Goal: Task Accomplishment & Management: Use online tool/utility

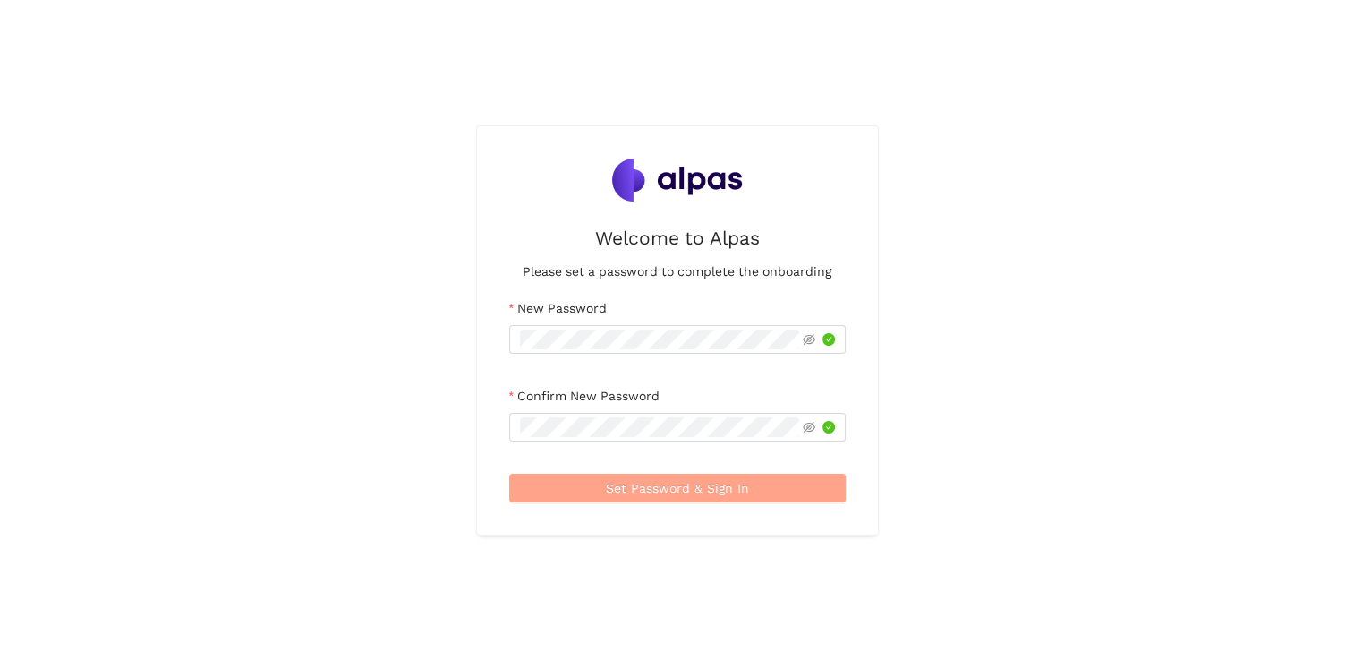
click at [670, 482] on span "Set Password & Sign In" at bounding box center [677, 488] width 143 height 20
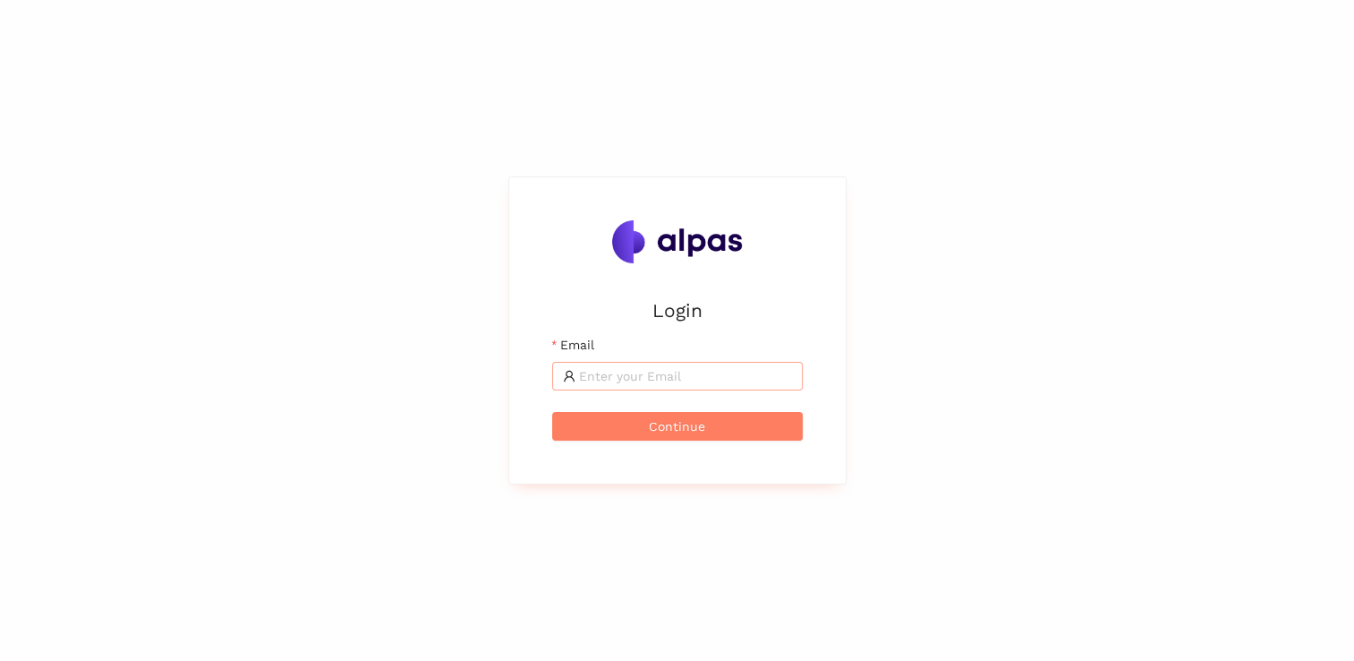
click at [667, 378] on input "Email" at bounding box center [685, 376] width 213 height 20
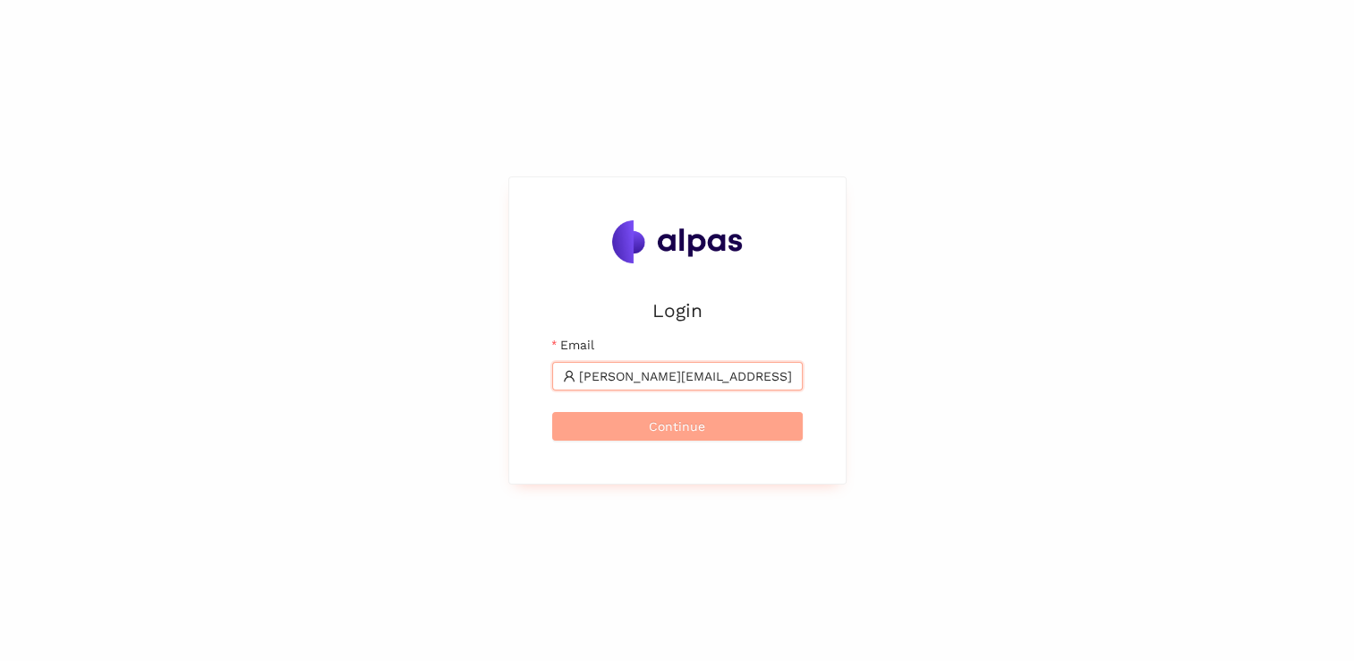
type input "[PERSON_NAME][EMAIL_ADDRESS][DOMAIN_NAME]"
click at [687, 429] on span "Continue" at bounding box center [677, 426] width 56 height 20
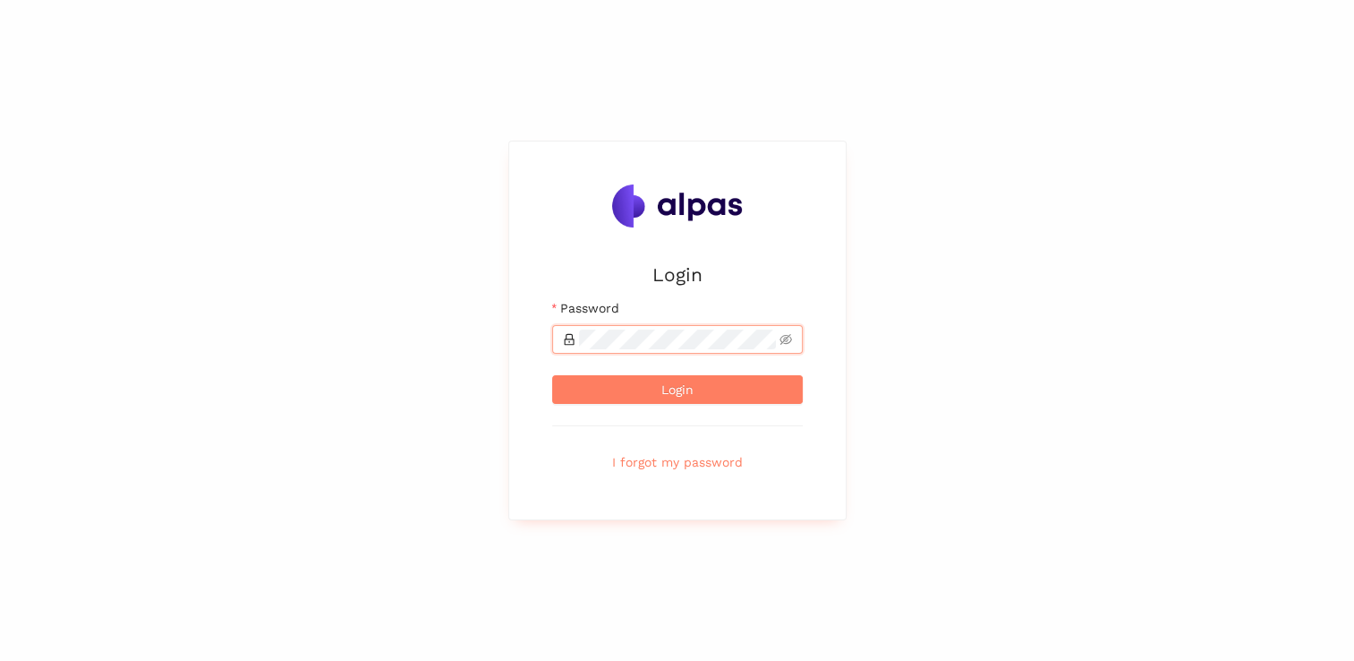
click at [552, 375] on button "Login" at bounding box center [677, 389] width 251 height 29
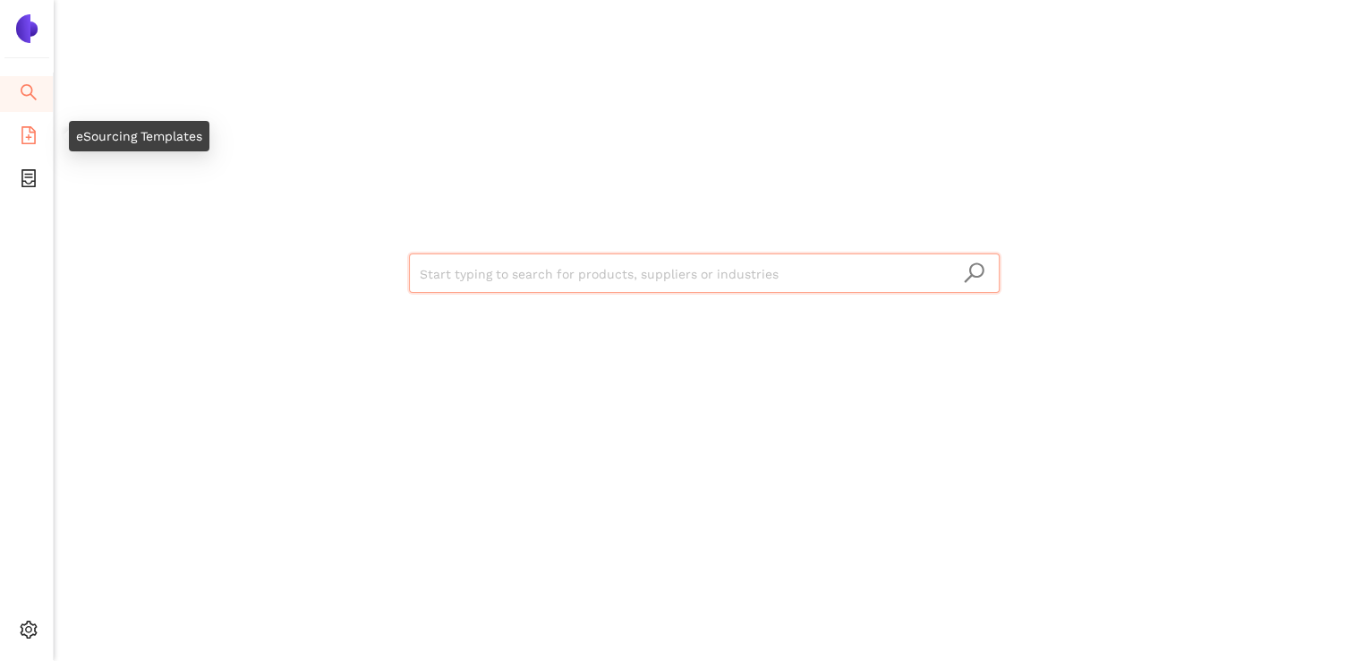
click at [25, 132] on icon "file-add" at bounding box center [29, 135] width 18 height 18
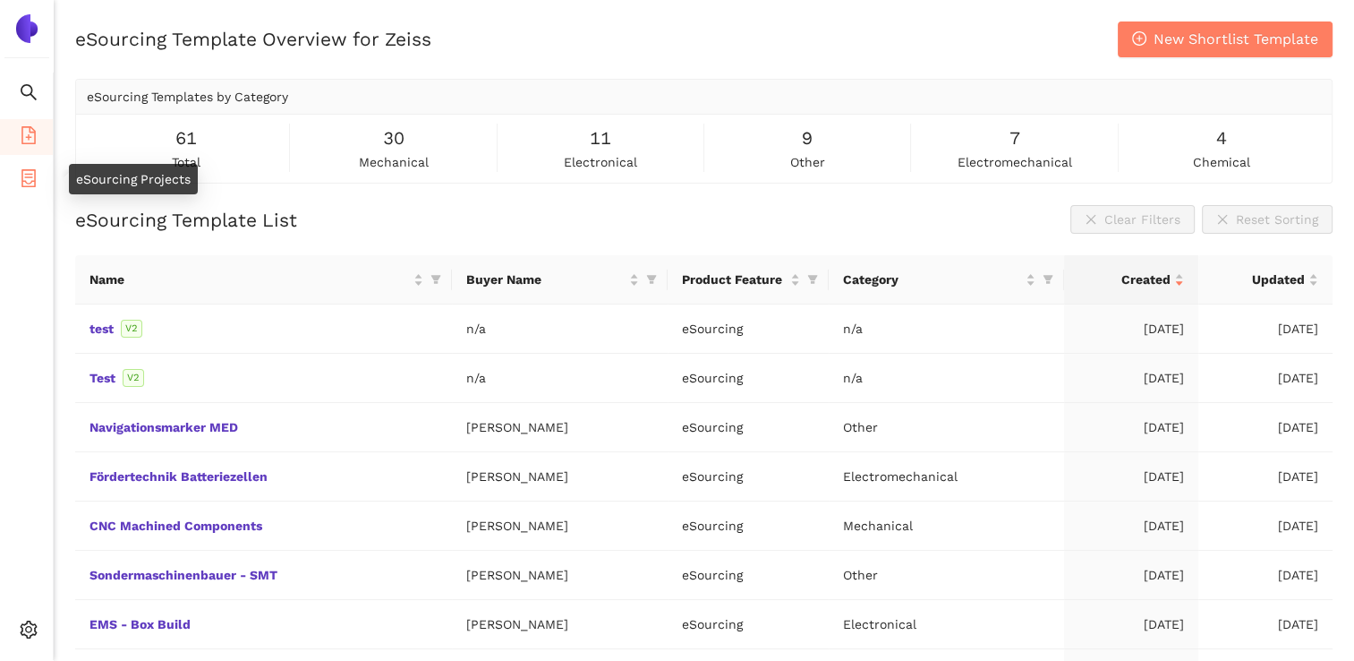
click at [25, 177] on icon "container" at bounding box center [29, 178] width 18 height 18
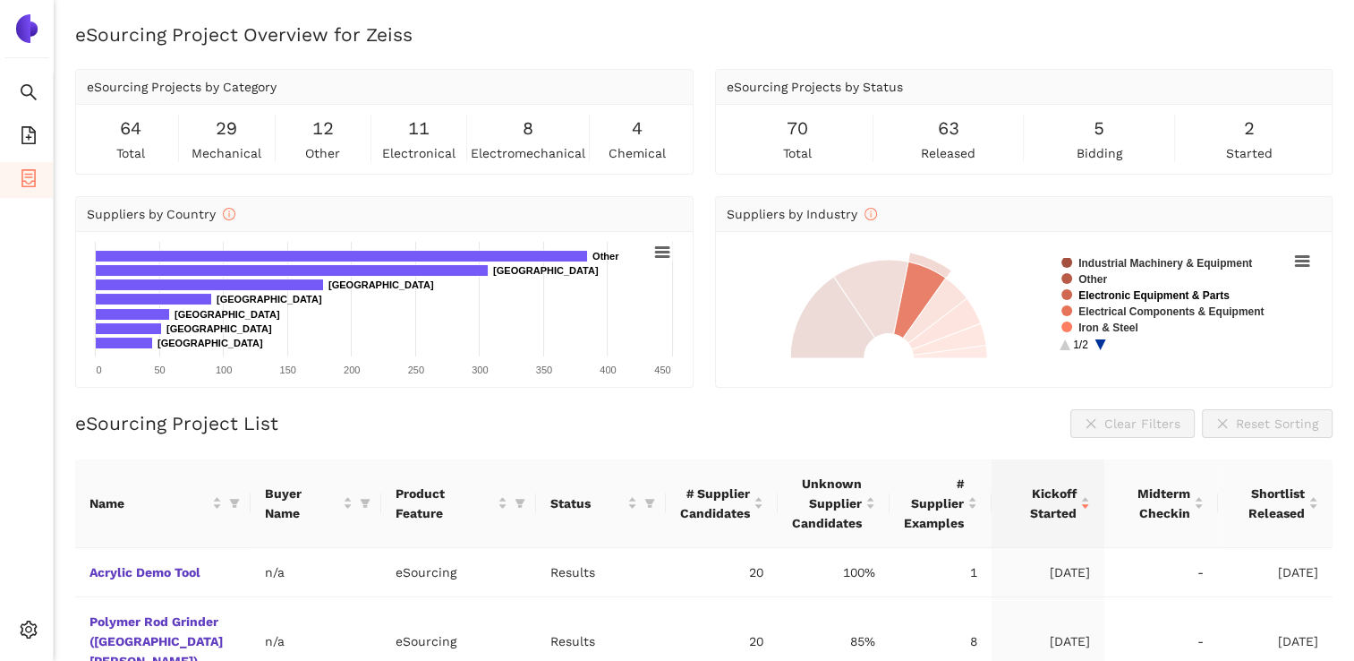
click at [1171, 295] on text "Electronic Equipment & Parts" at bounding box center [1154, 295] width 151 height 13
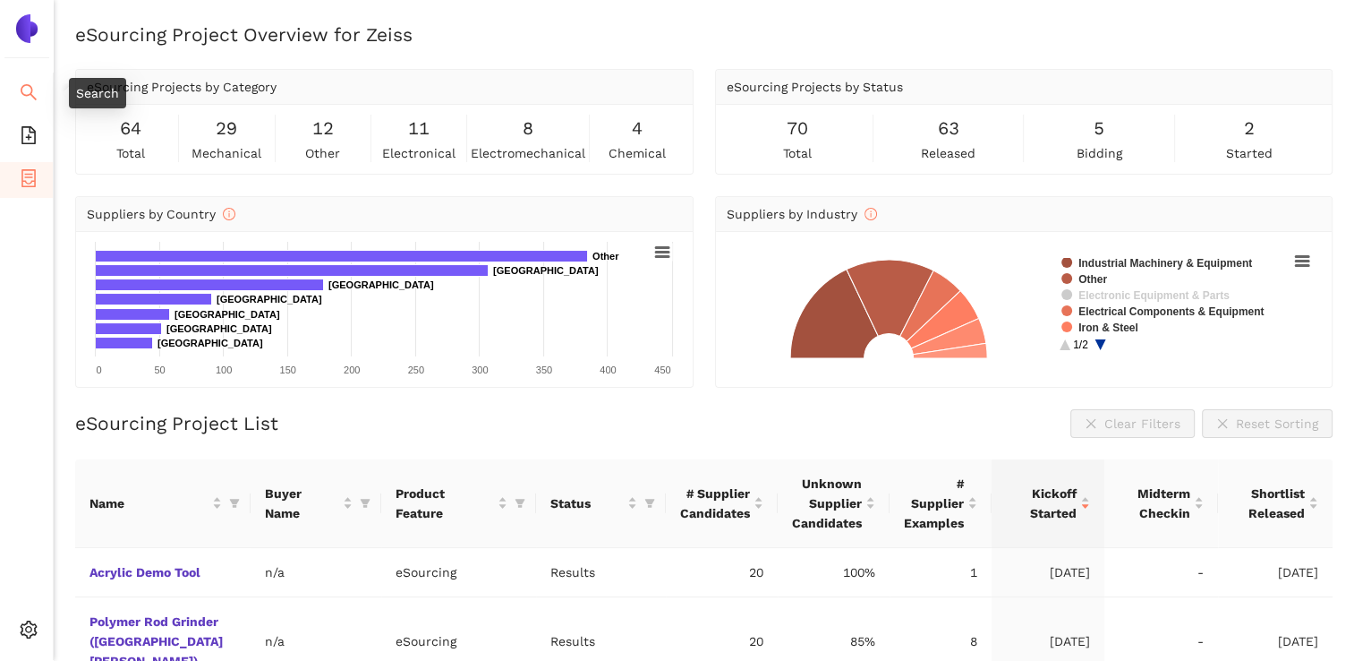
click at [23, 84] on icon "search" at bounding box center [29, 92] width 16 height 16
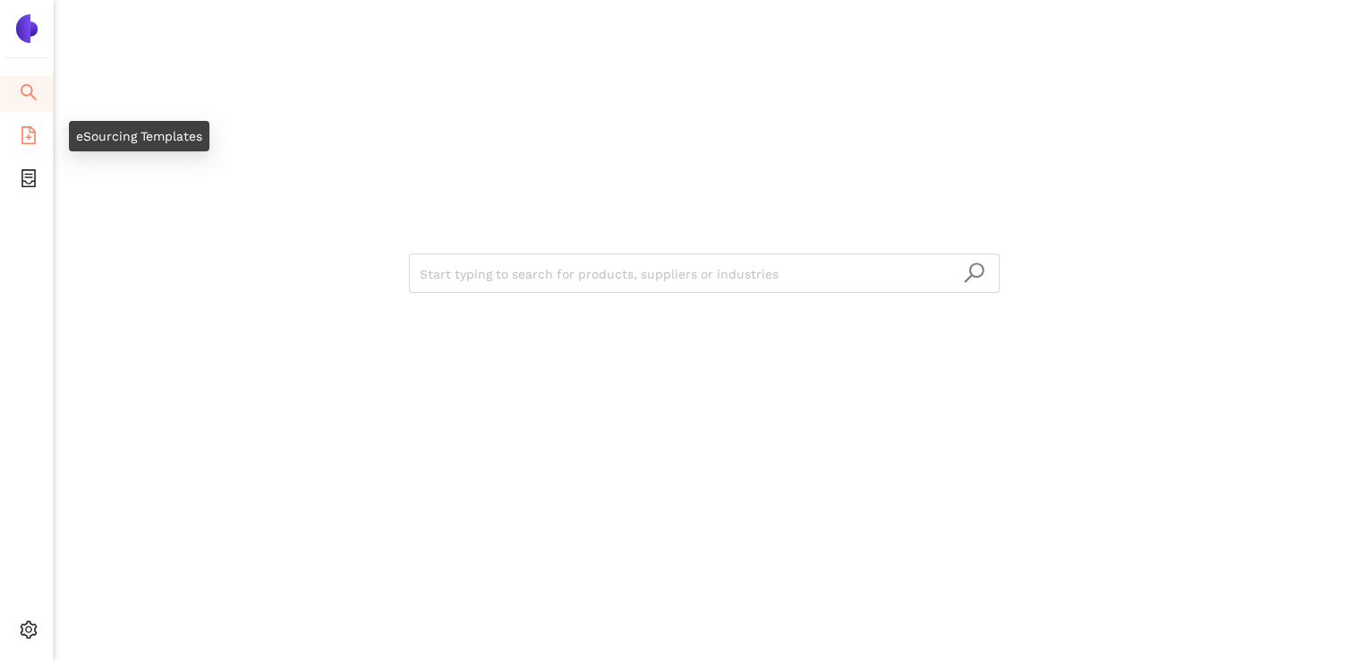
click at [24, 127] on icon "file-add" at bounding box center [29, 135] width 18 height 18
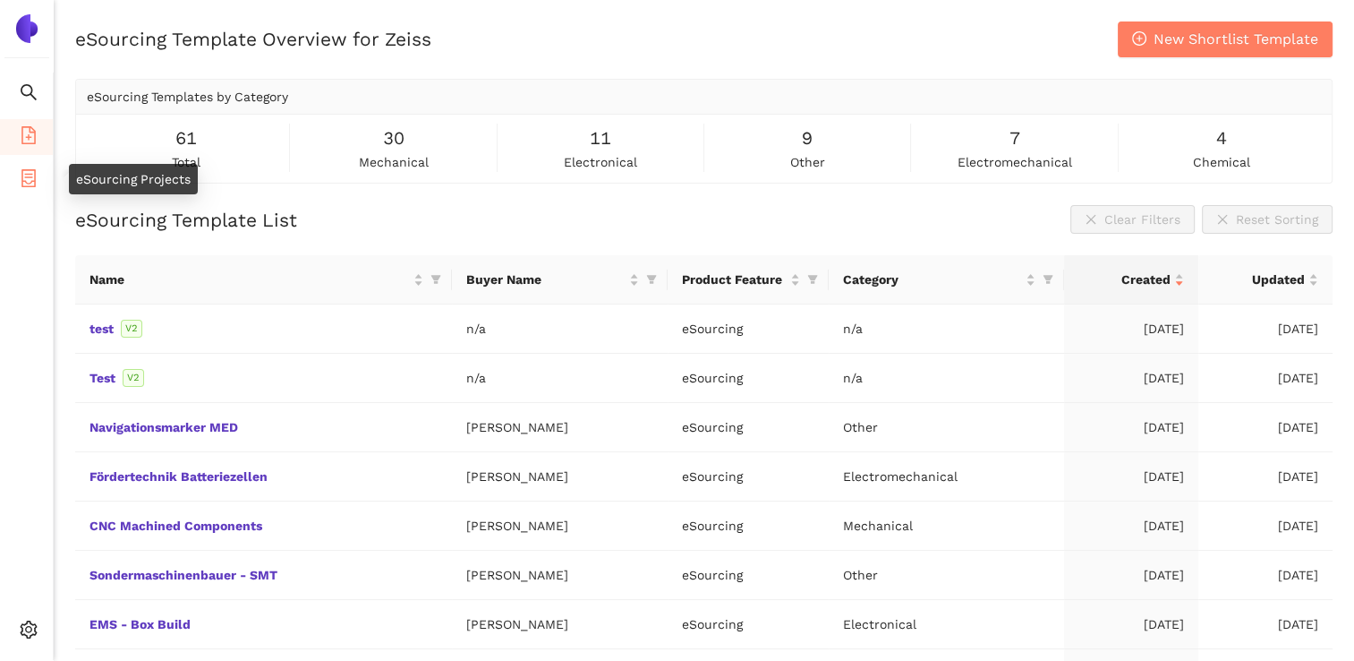
click at [38, 181] on li "eSourcing Projects" at bounding box center [26, 180] width 53 height 36
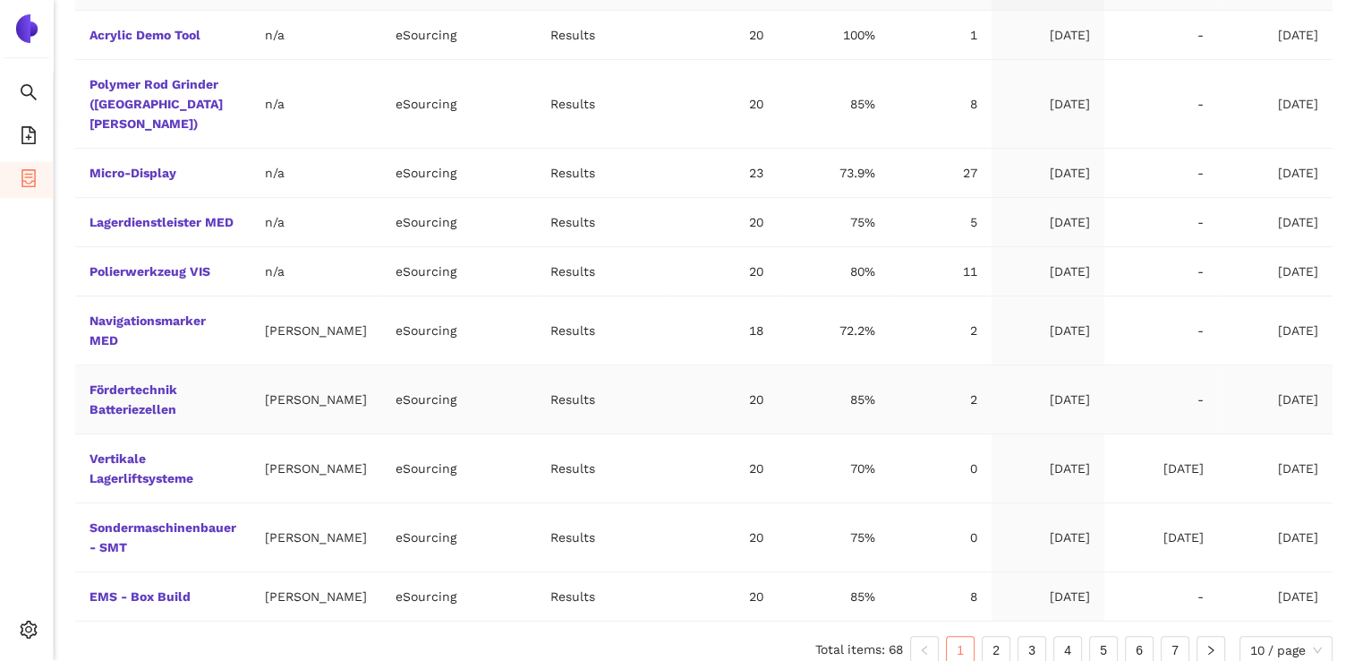
scroll to position [551, 0]
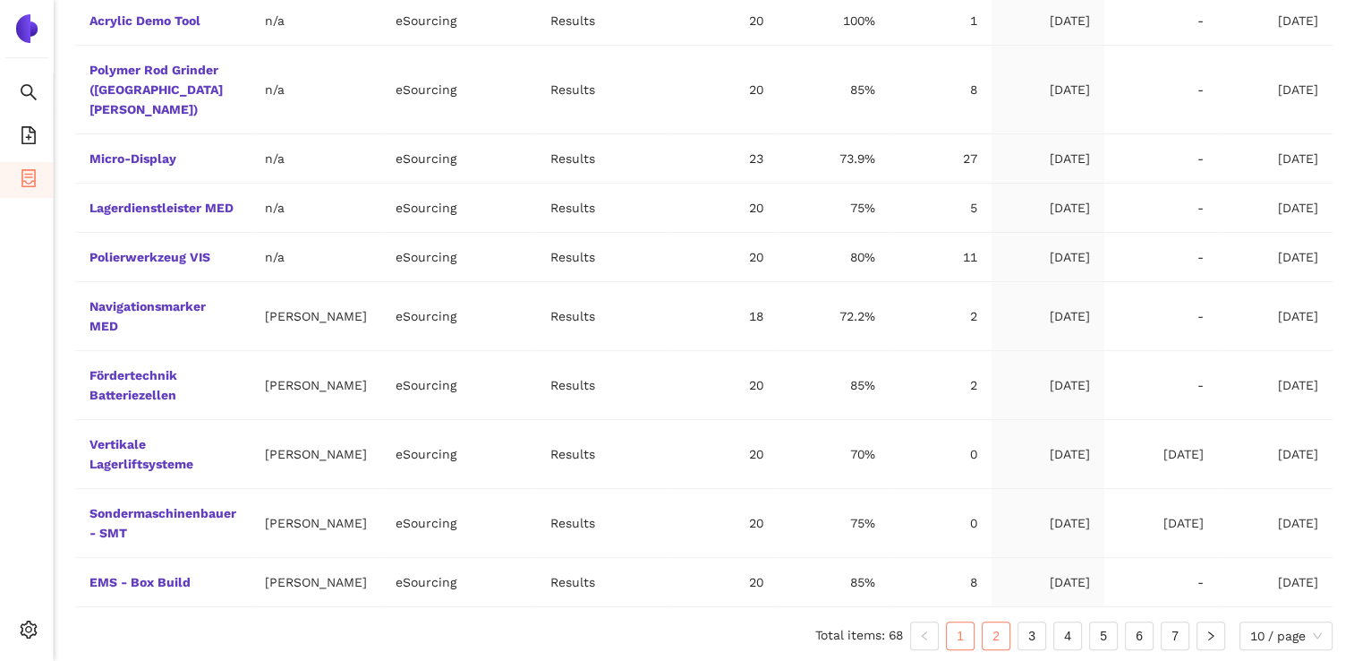
click at [999, 634] on link "2" at bounding box center [996, 635] width 27 height 27
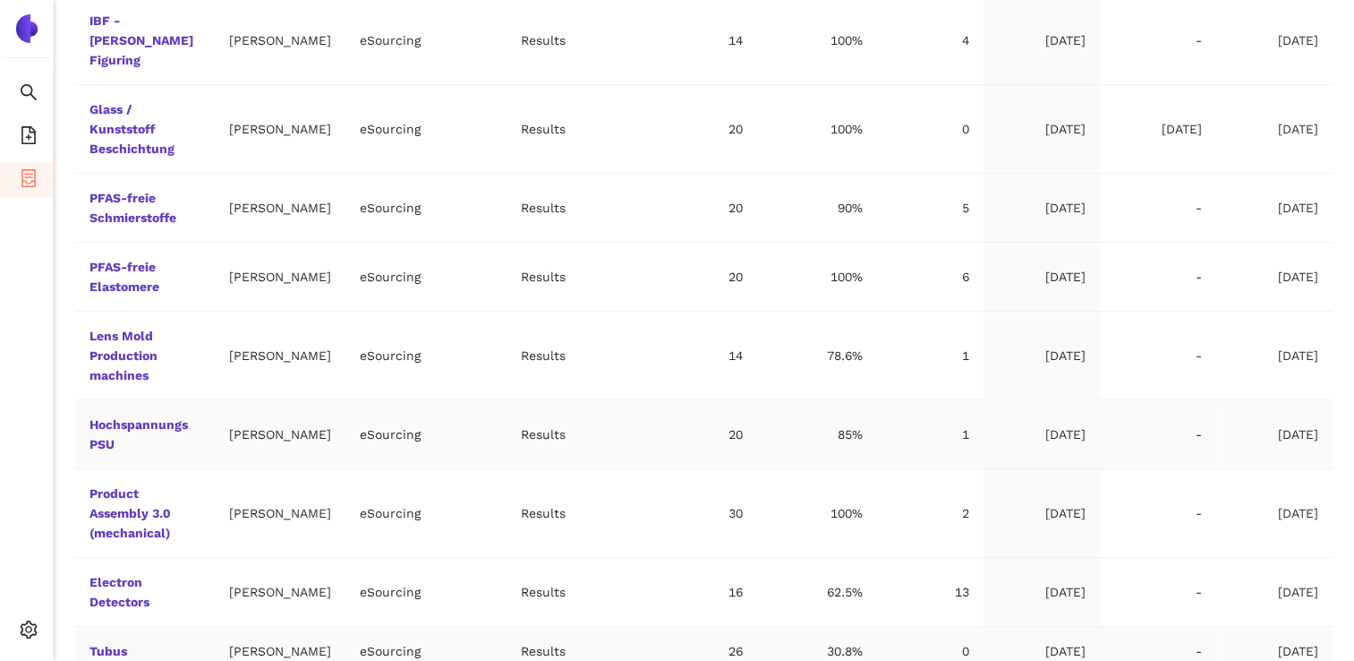
scroll to position [630, 0]
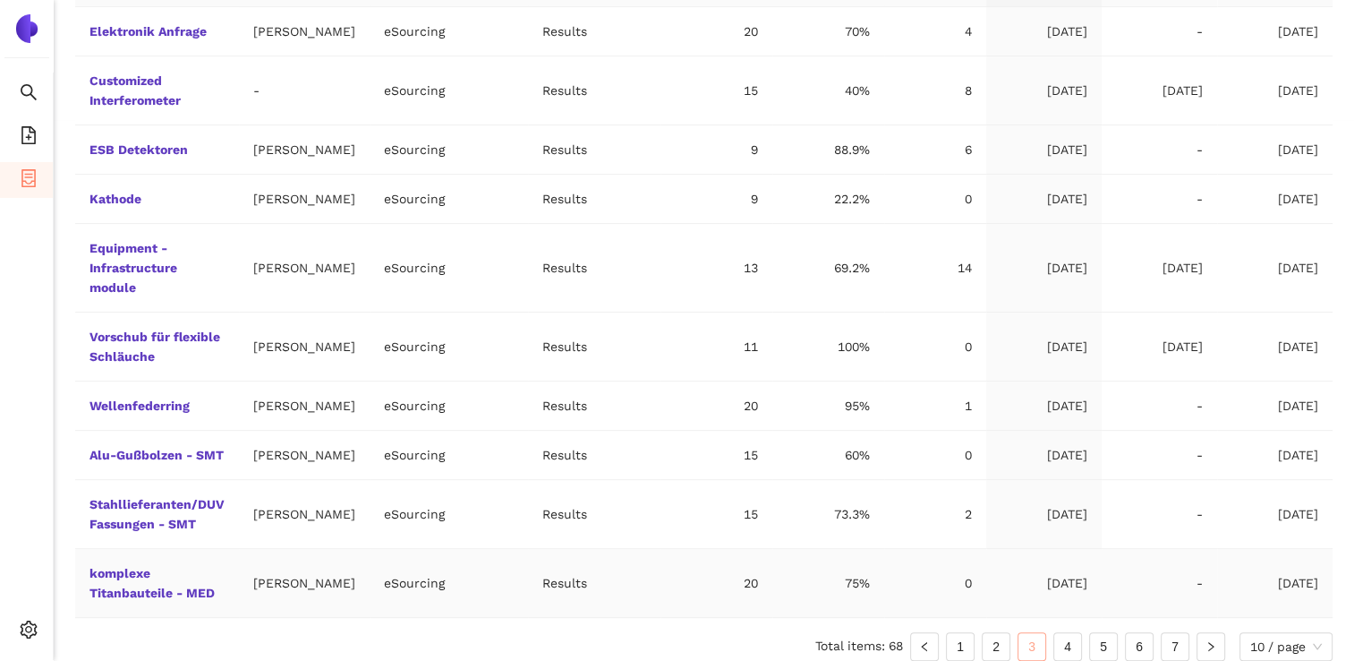
scroll to position [571, 0]
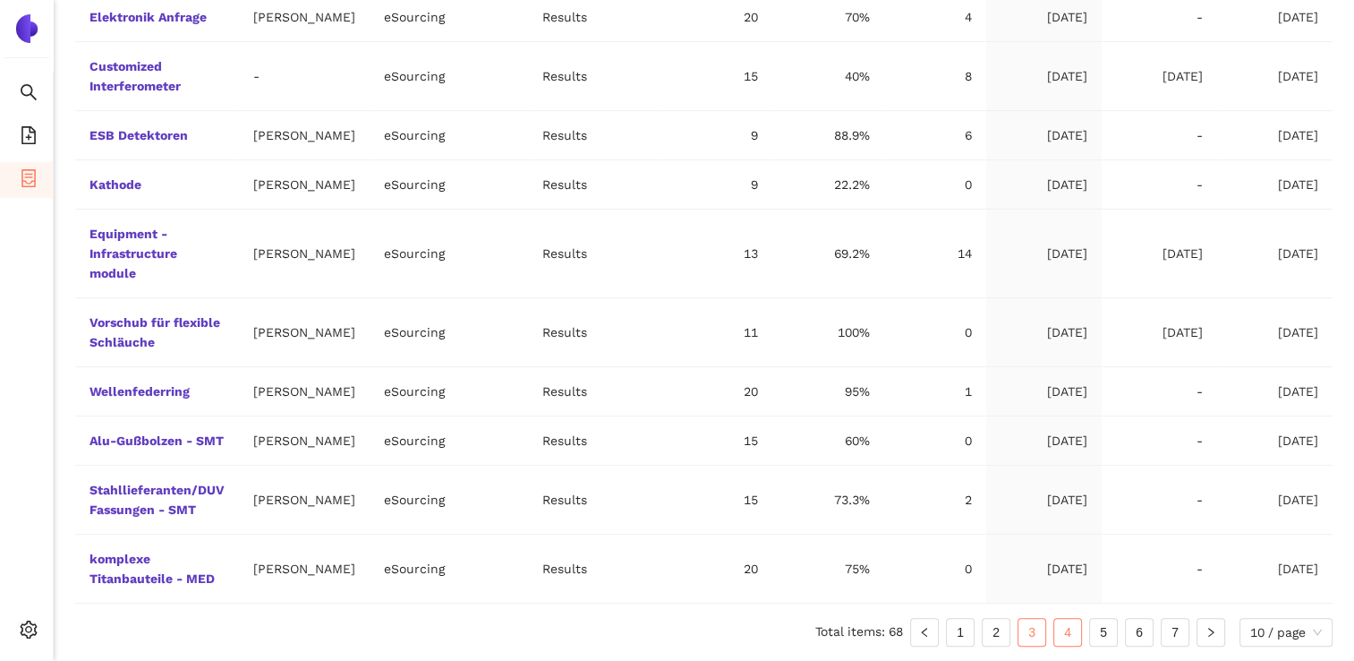
click at [1067, 632] on link "4" at bounding box center [1068, 632] width 27 height 27
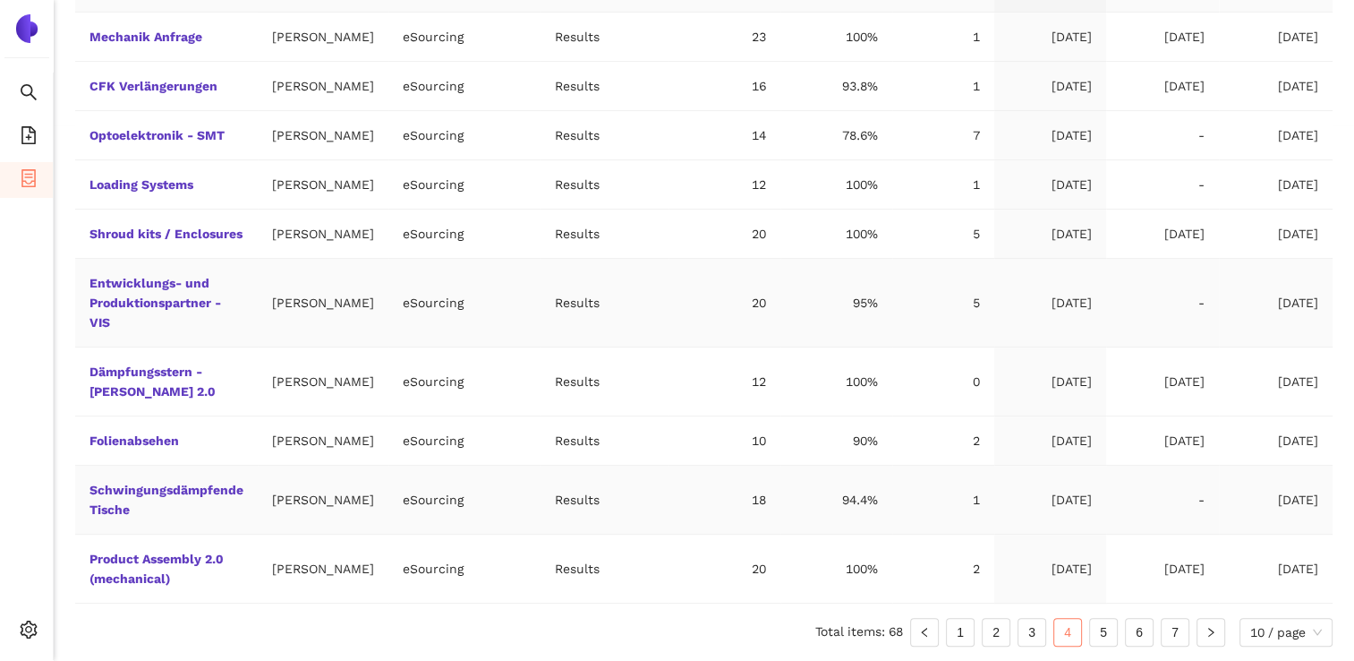
scroll to position [650, 0]
click at [1103, 631] on link "5" at bounding box center [1103, 632] width 27 height 27
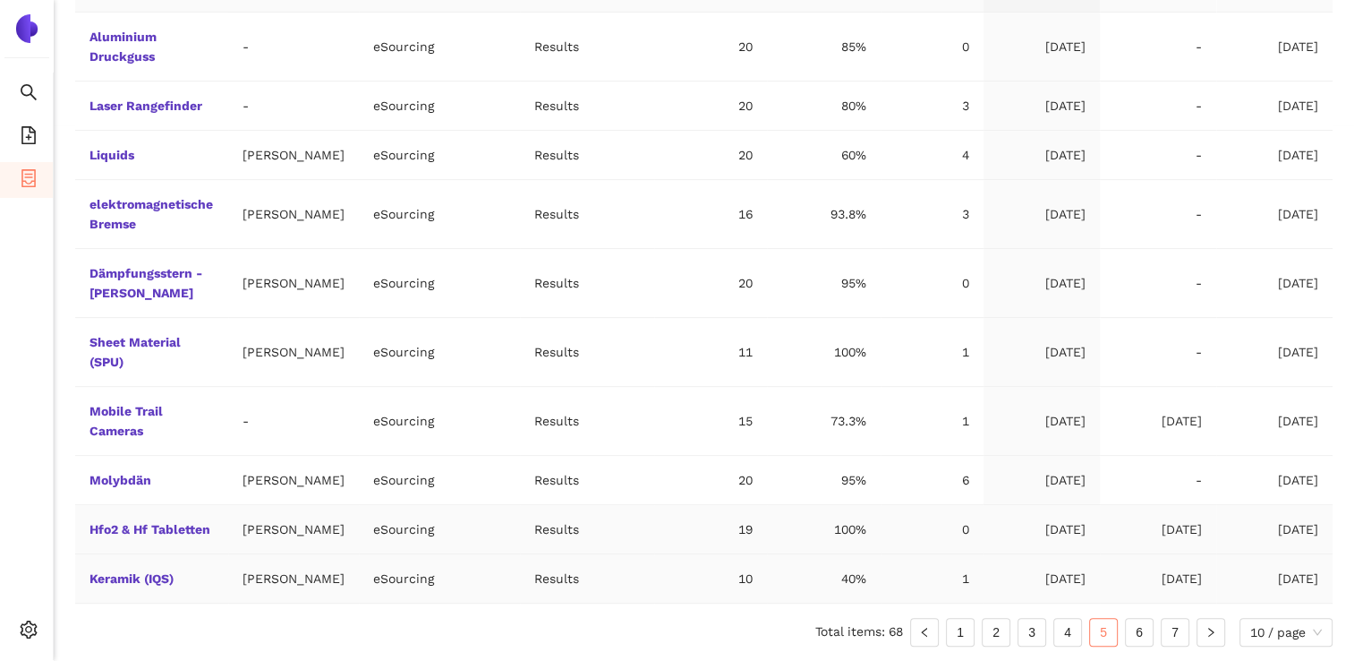
scroll to position [630, 0]
click at [1132, 638] on link "6" at bounding box center [1139, 632] width 27 height 27
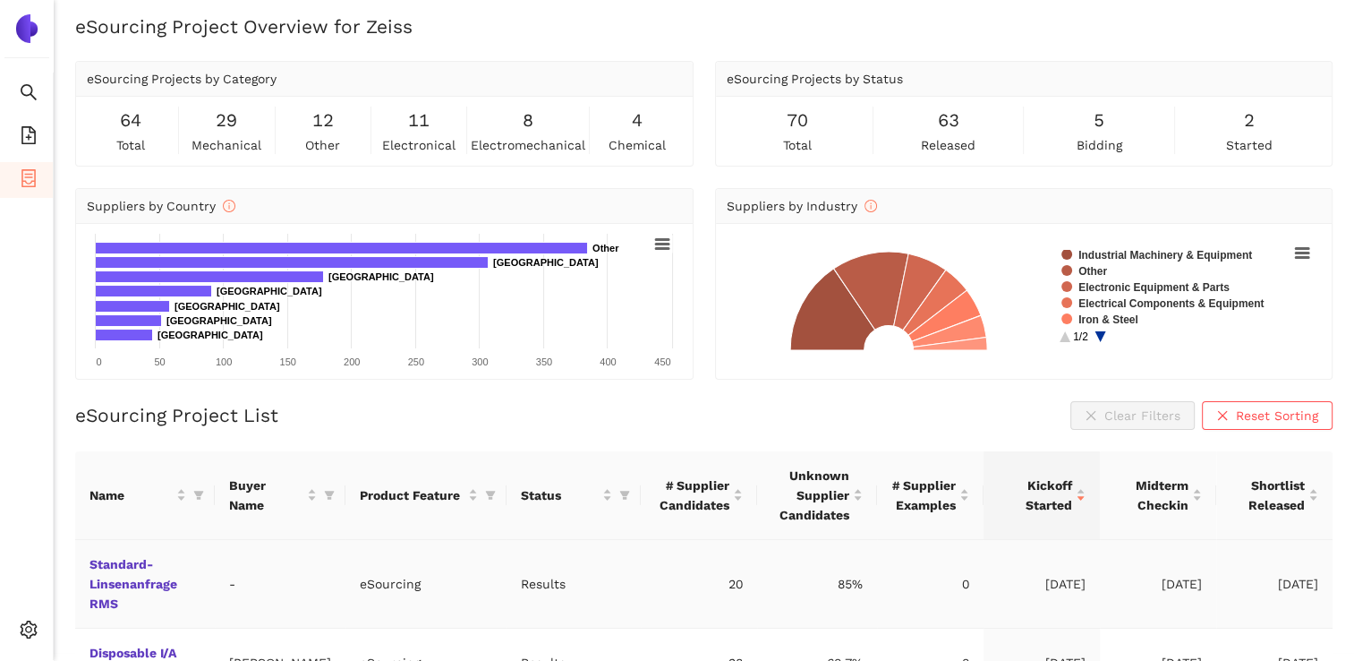
scroll to position [0, 0]
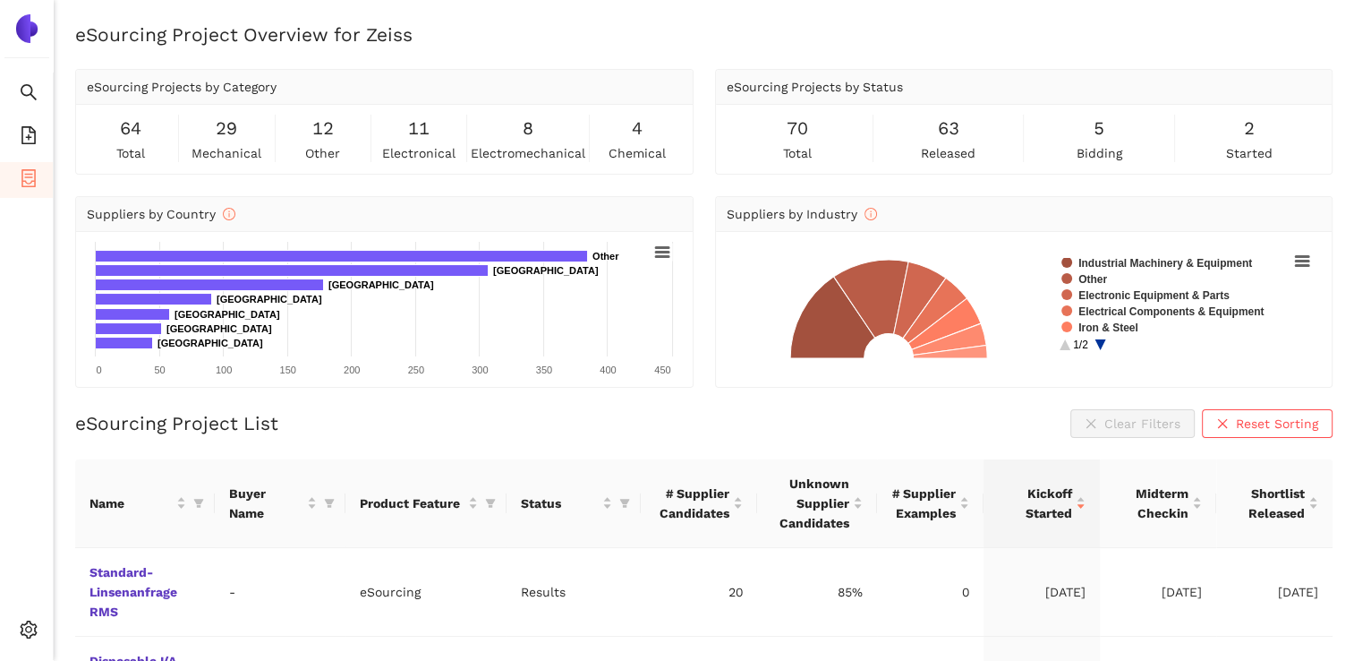
click at [266, 91] on span "eSourcing Projects by Category" at bounding box center [182, 87] width 190 height 14
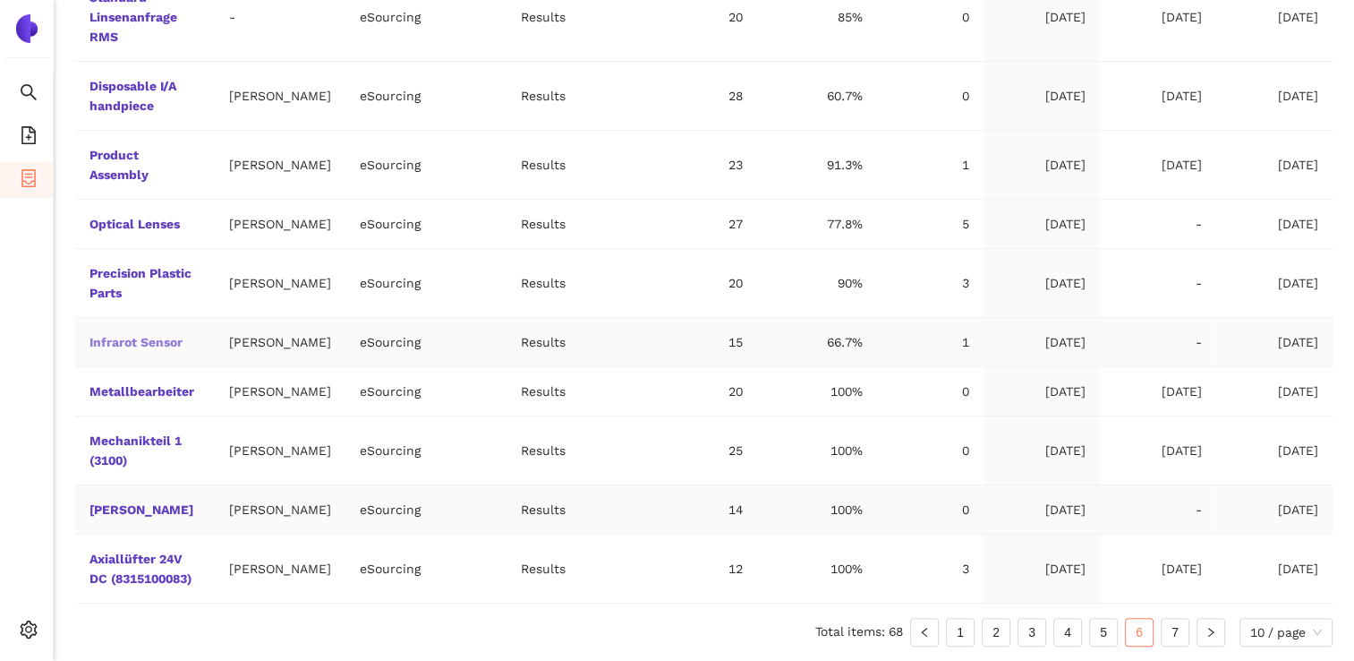
scroll to position [650, 0]
click at [1172, 628] on link "7" at bounding box center [1175, 632] width 27 height 27
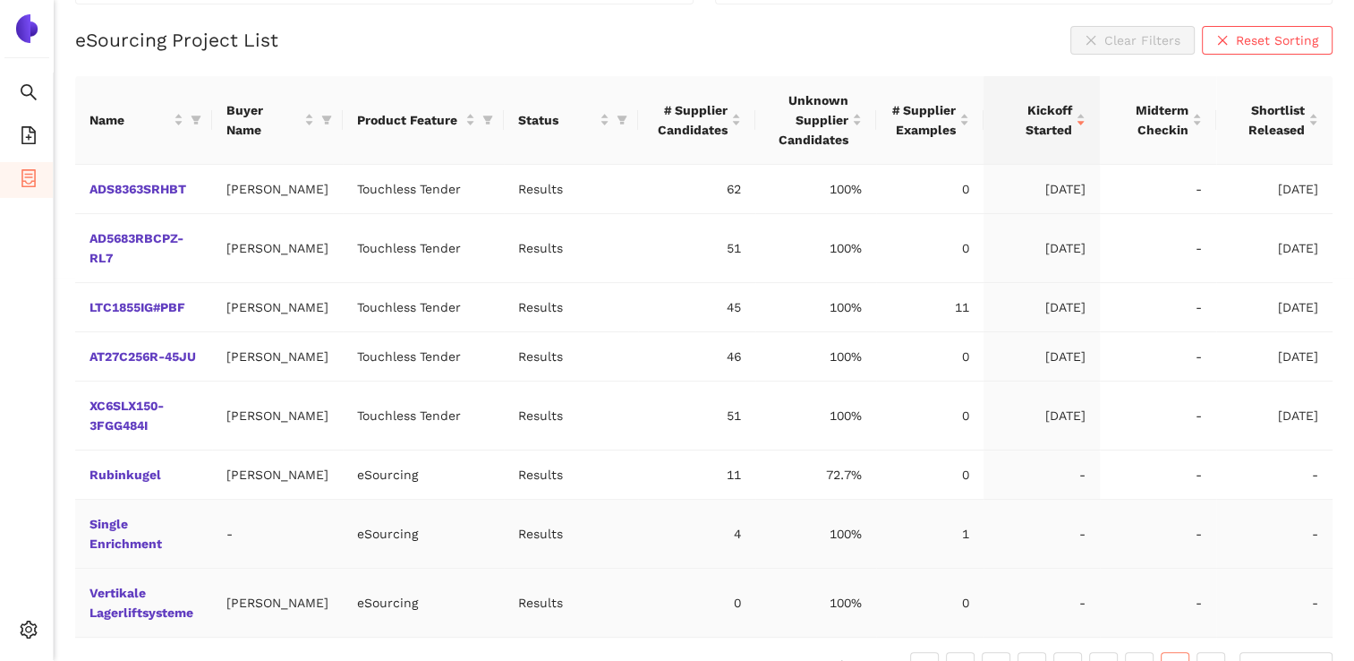
scroll to position [473, 0]
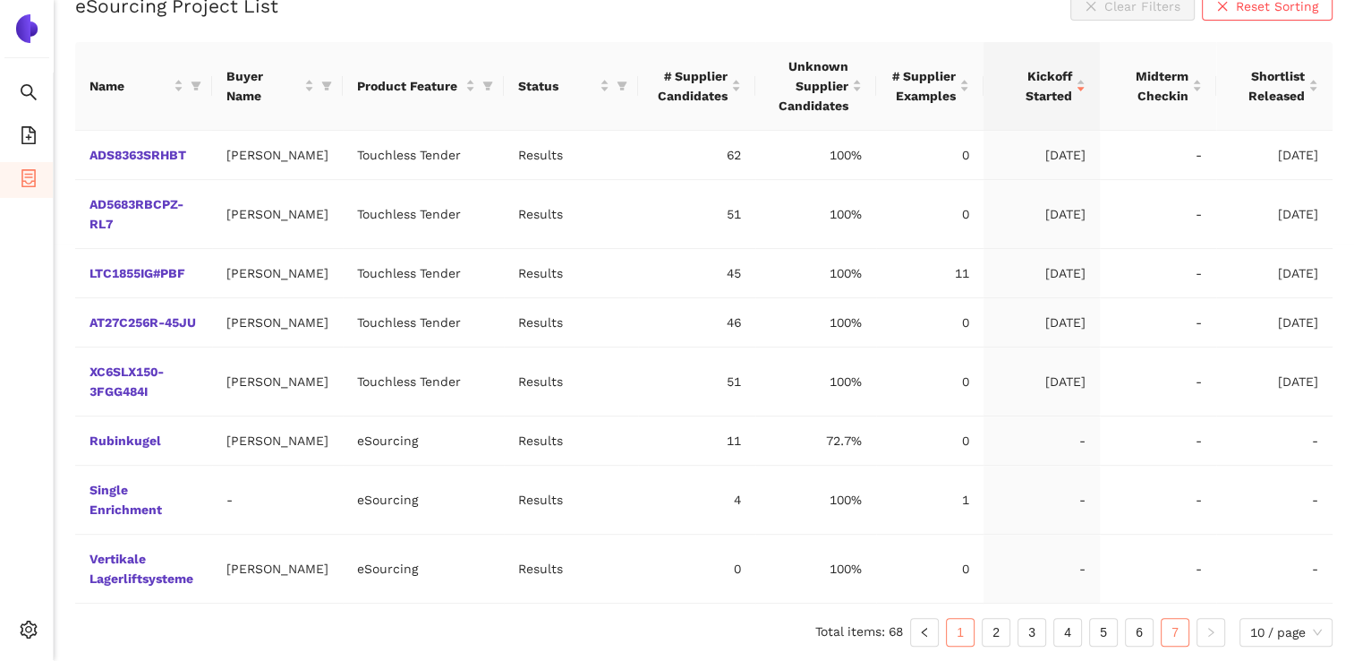
click at [955, 637] on link "1" at bounding box center [960, 632] width 27 height 27
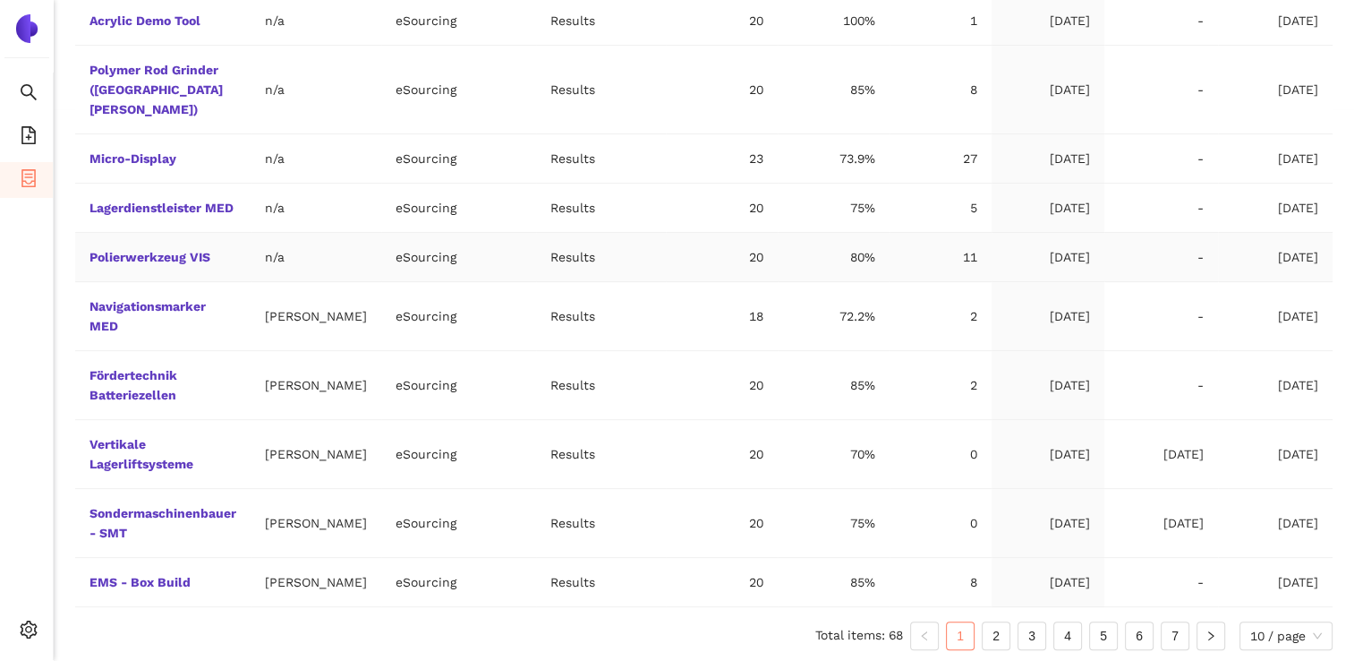
scroll to position [0, 0]
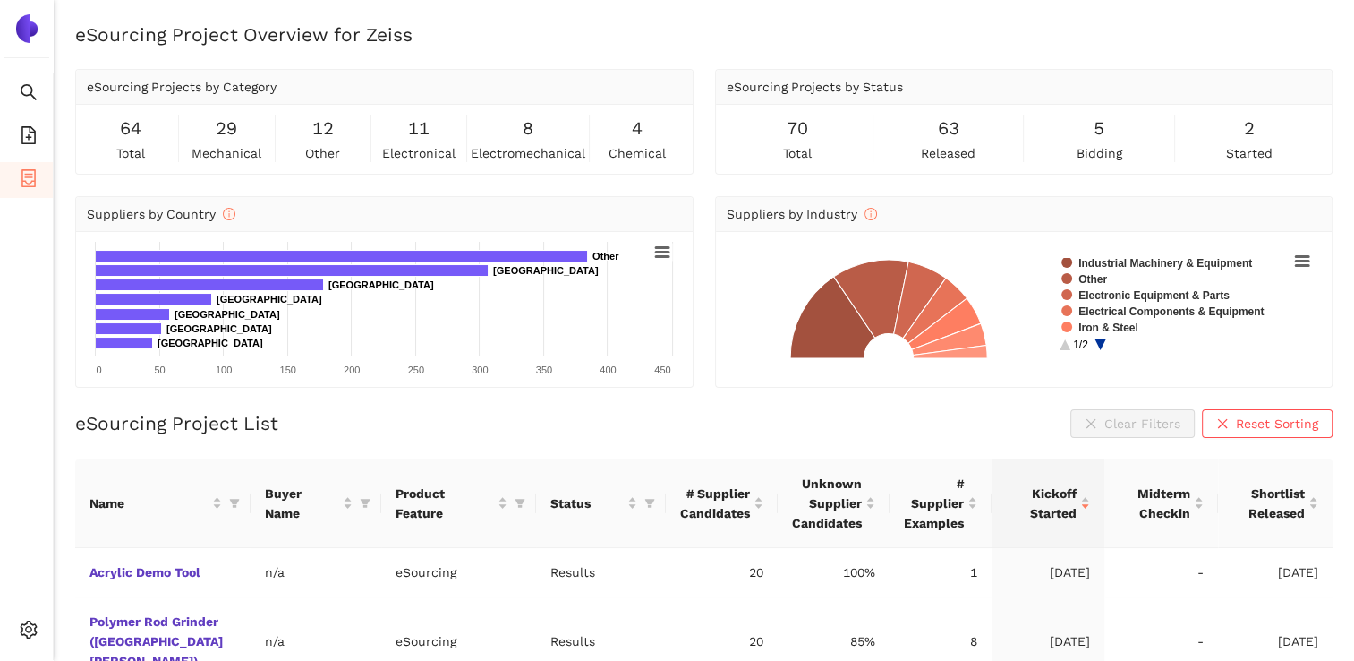
click at [133, 141] on span "64" at bounding box center [130, 129] width 21 height 28
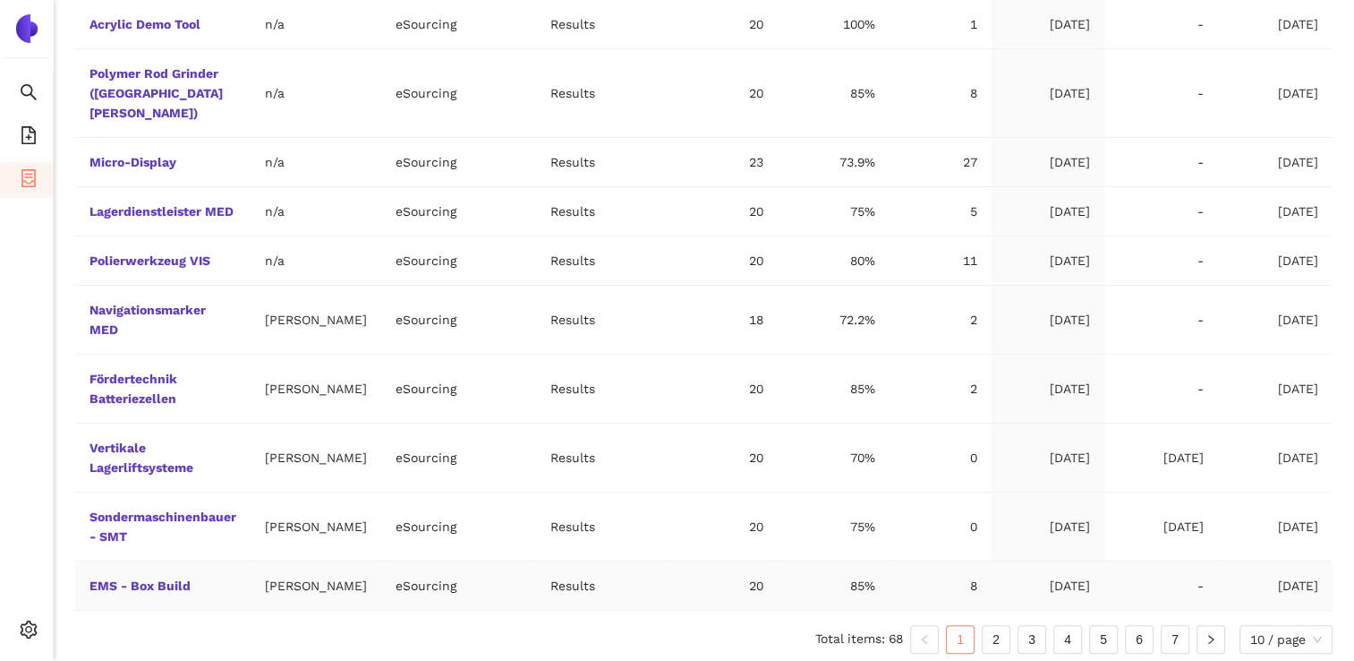
scroll to position [551, 0]
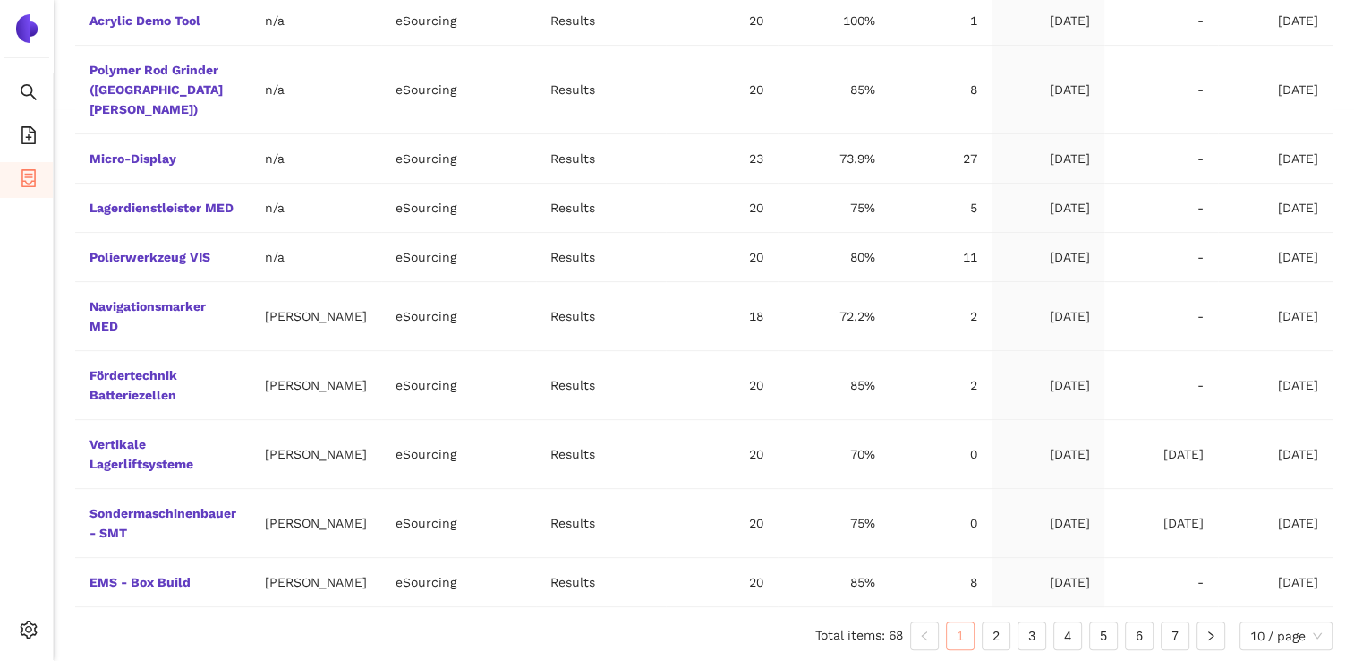
click at [961, 629] on link "1" at bounding box center [960, 635] width 27 height 27
click at [1000, 636] on link "2" at bounding box center [996, 635] width 27 height 27
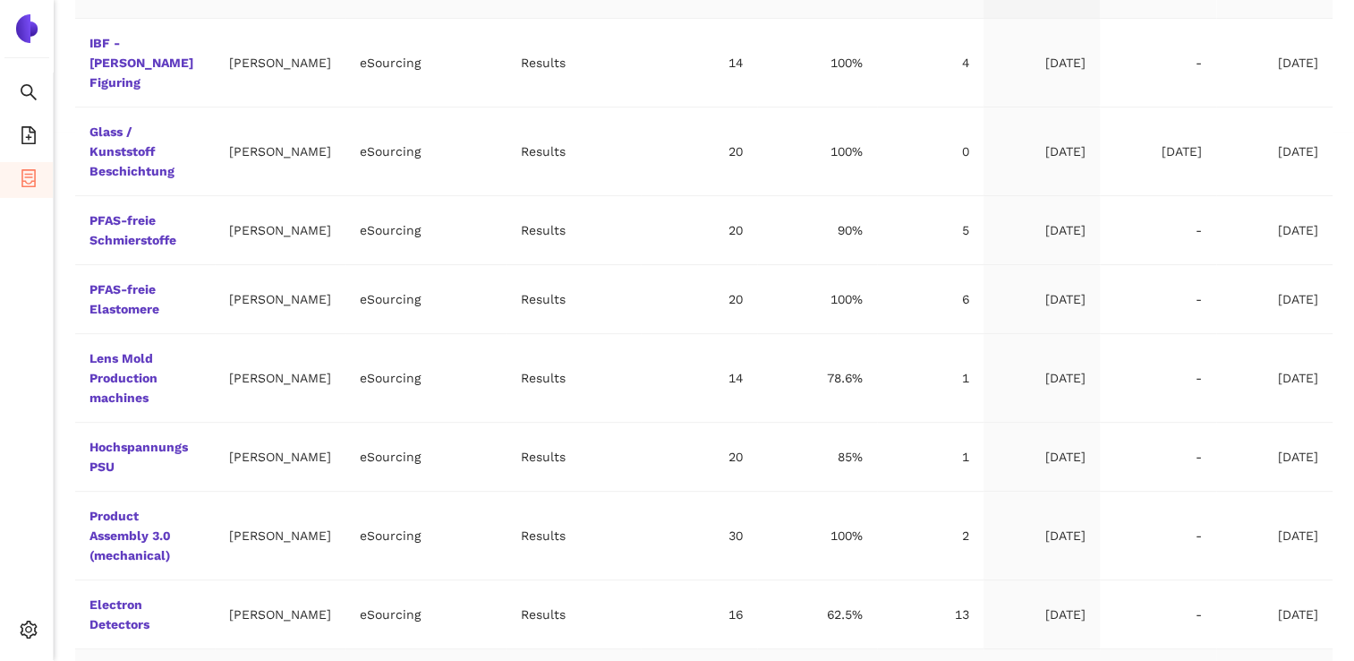
scroll to position [630, 0]
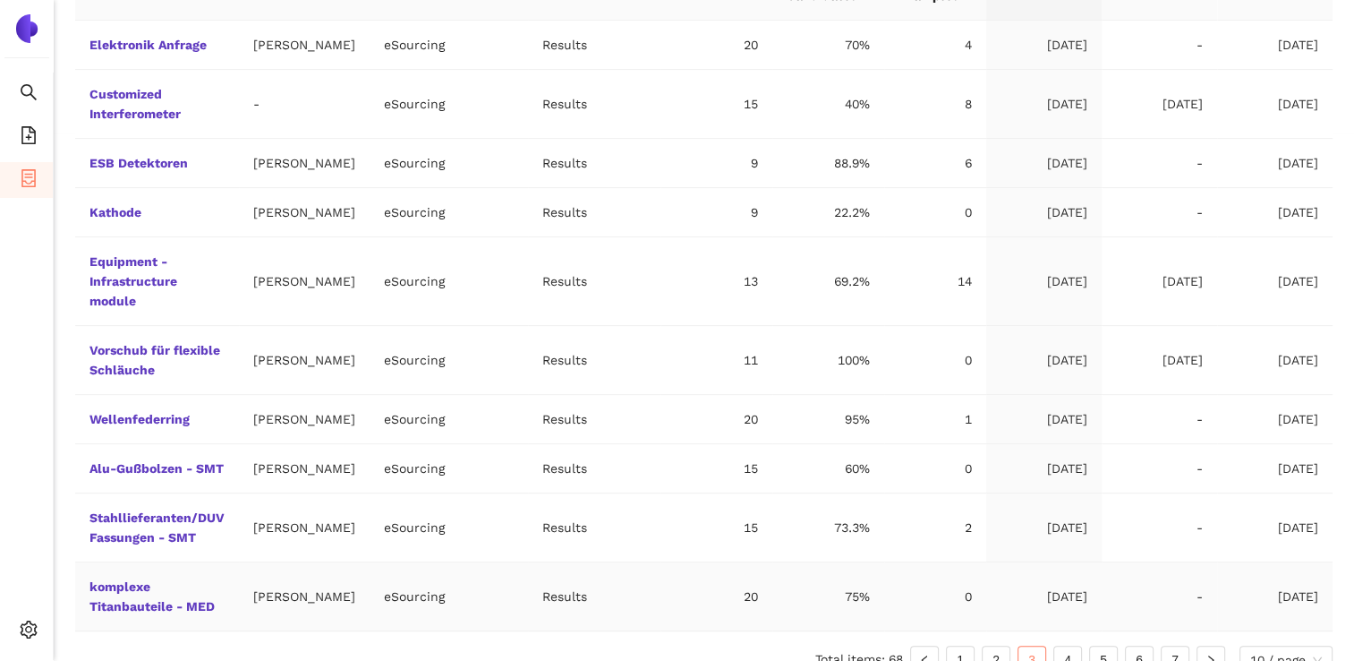
scroll to position [571, 0]
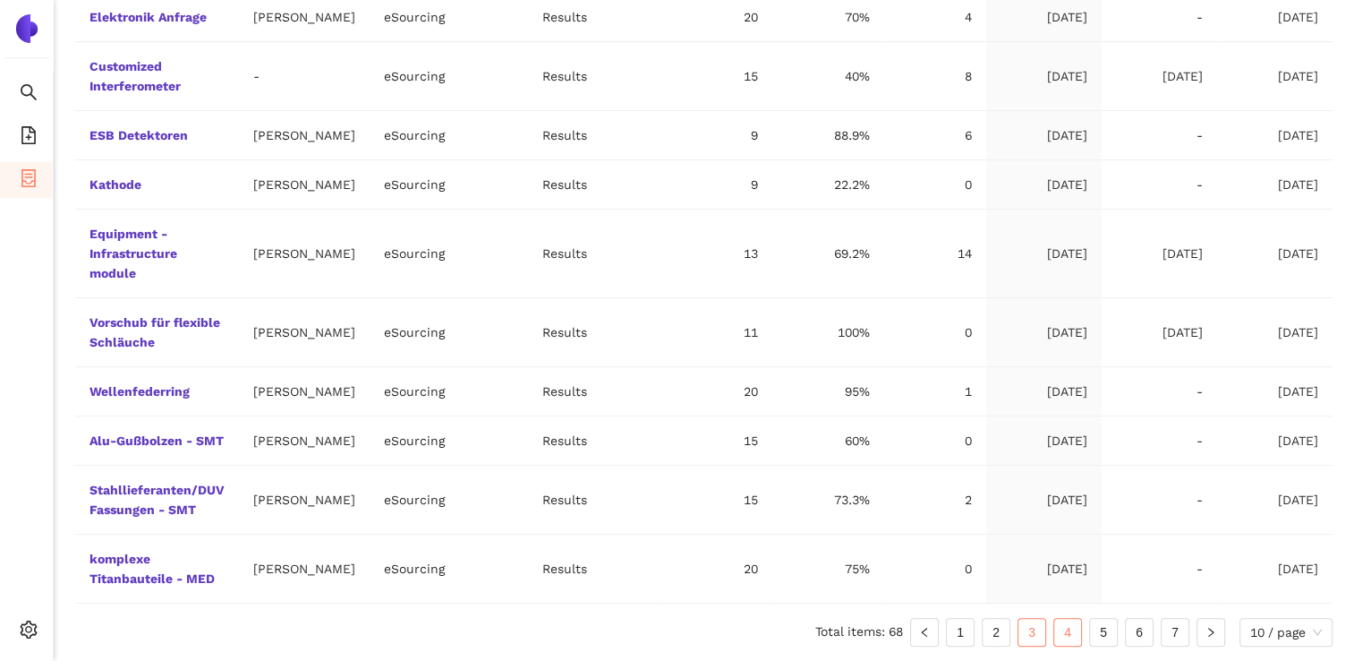
click at [1071, 635] on link "4" at bounding box center [1068, 632] width 27 height 27
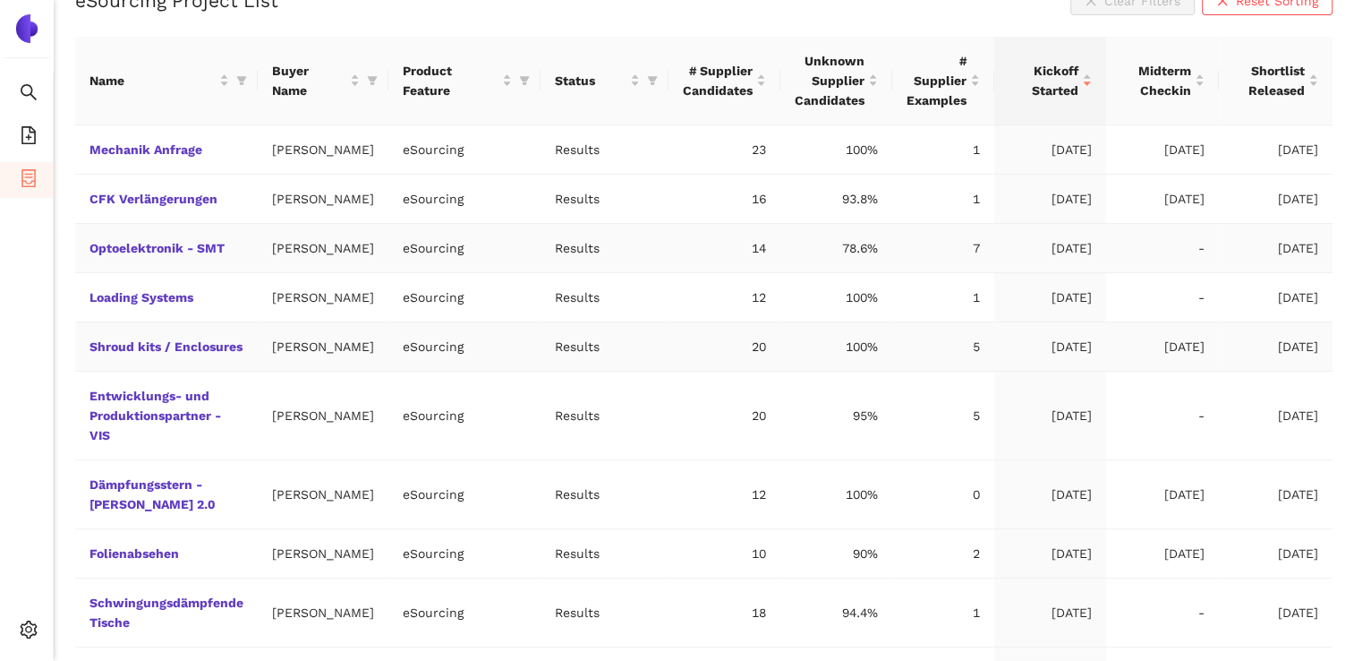
scroll to position [392, 0]
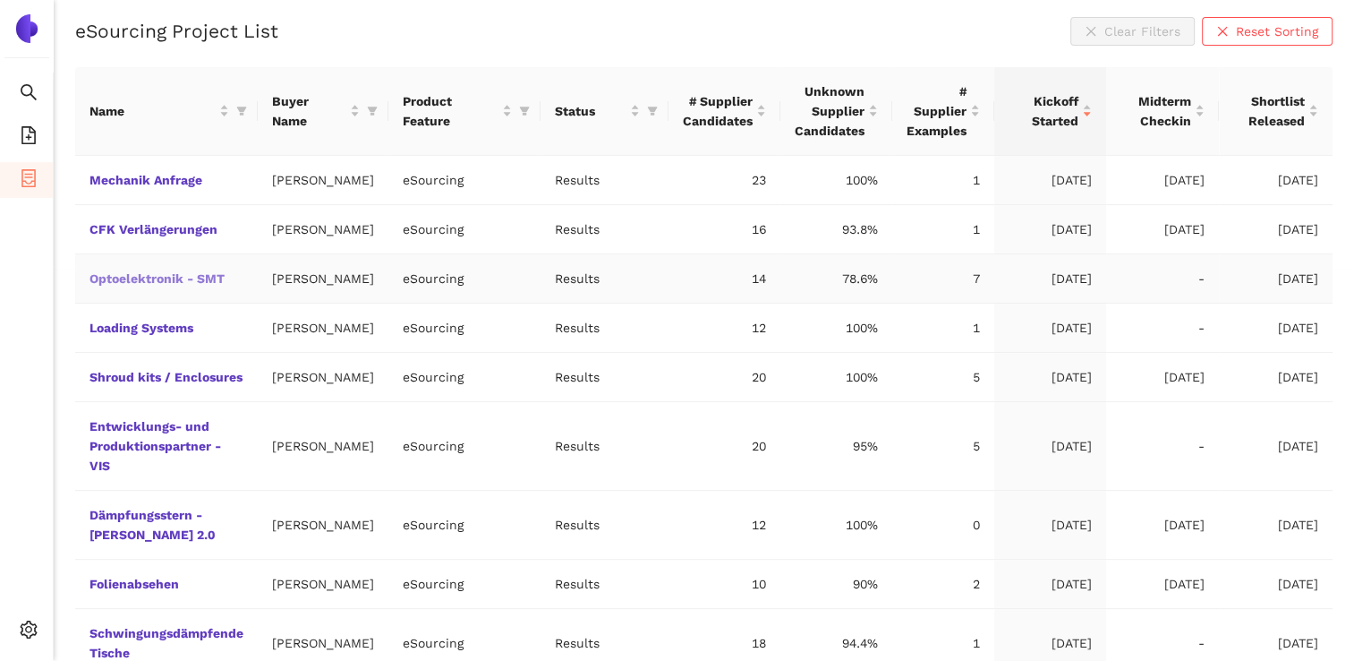
click at [0, 0] on link "Optoelektronik - SMT" at bounding box center [0, 0] width 0 height 0
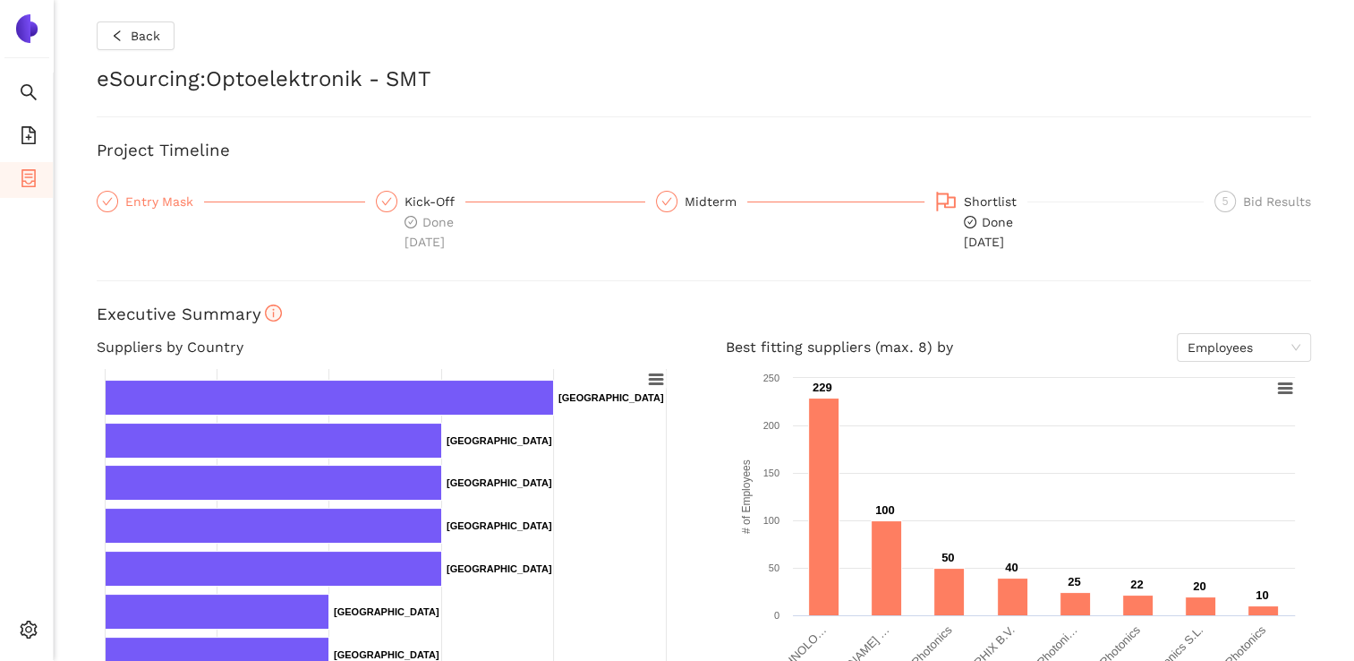
click at [164, 204] on div "Entry Mask" at bounding box center [164, 201] width 79 height 21
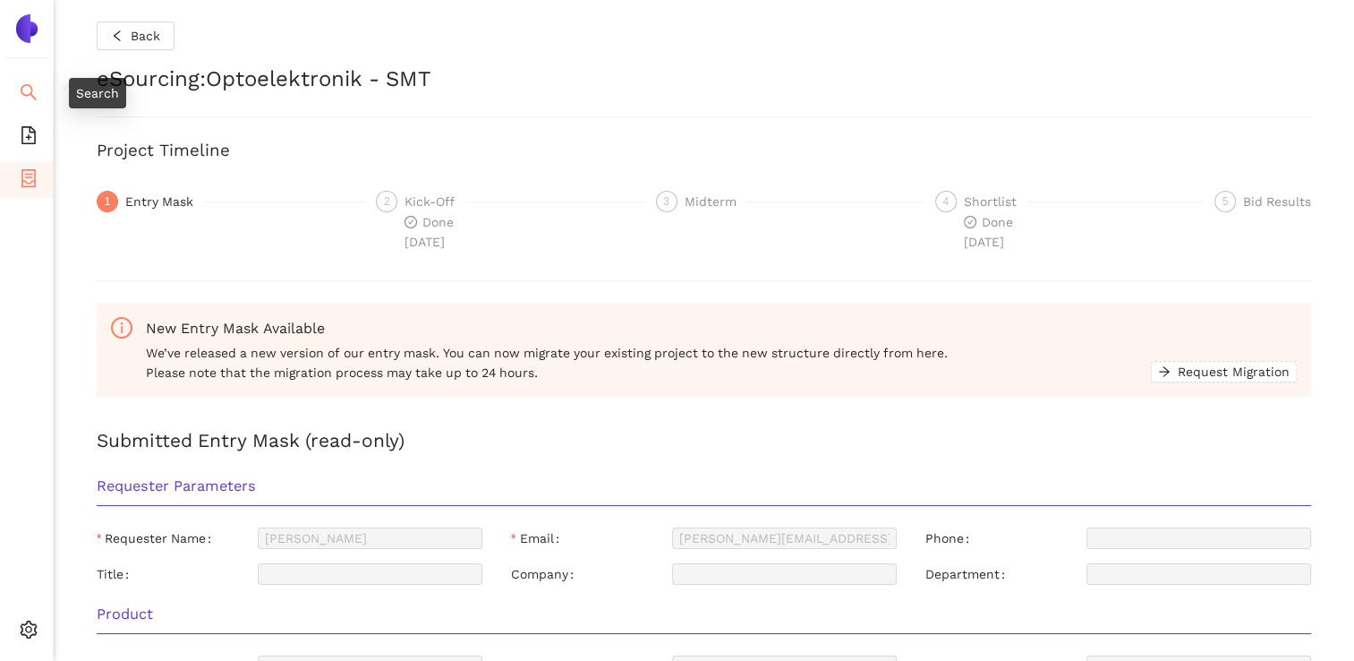
click at [17, 89] on li "Search" at bounding box center [26, 94] width 53 height 36
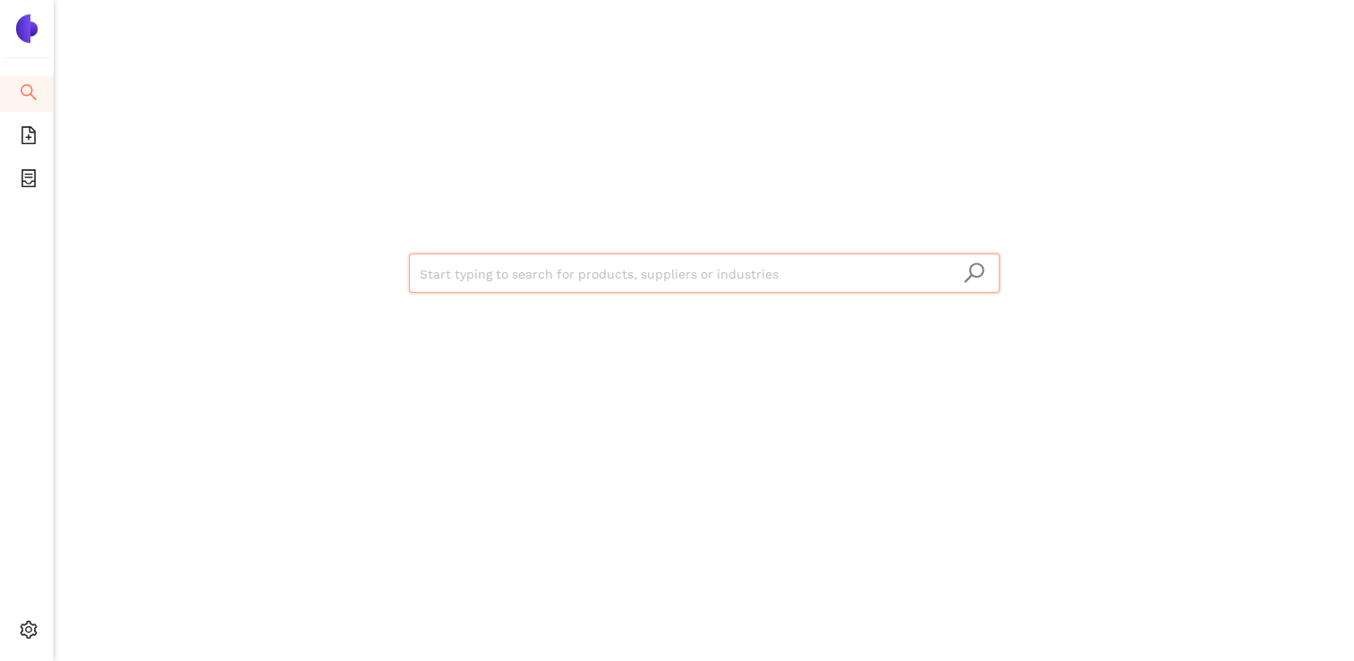
click at [633, 270] on input "search" at bounding box center [704, 273] width 569 height 39
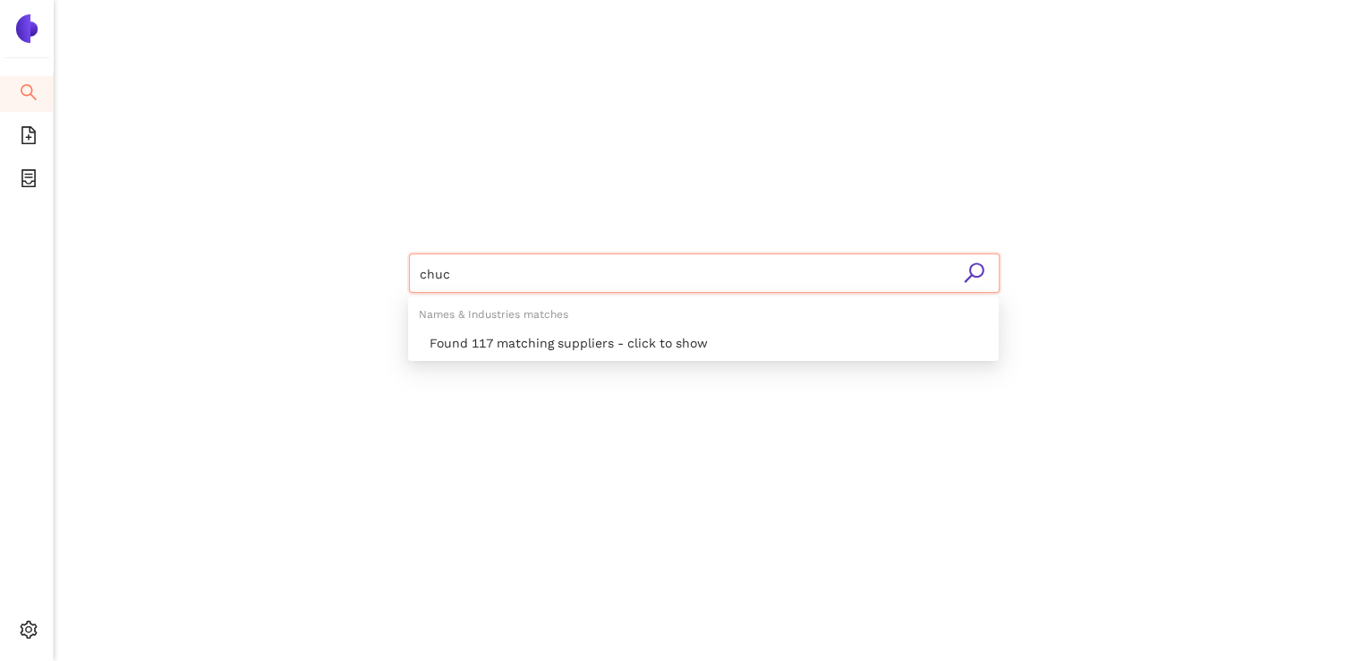
type input "[PERSON_NAME]"
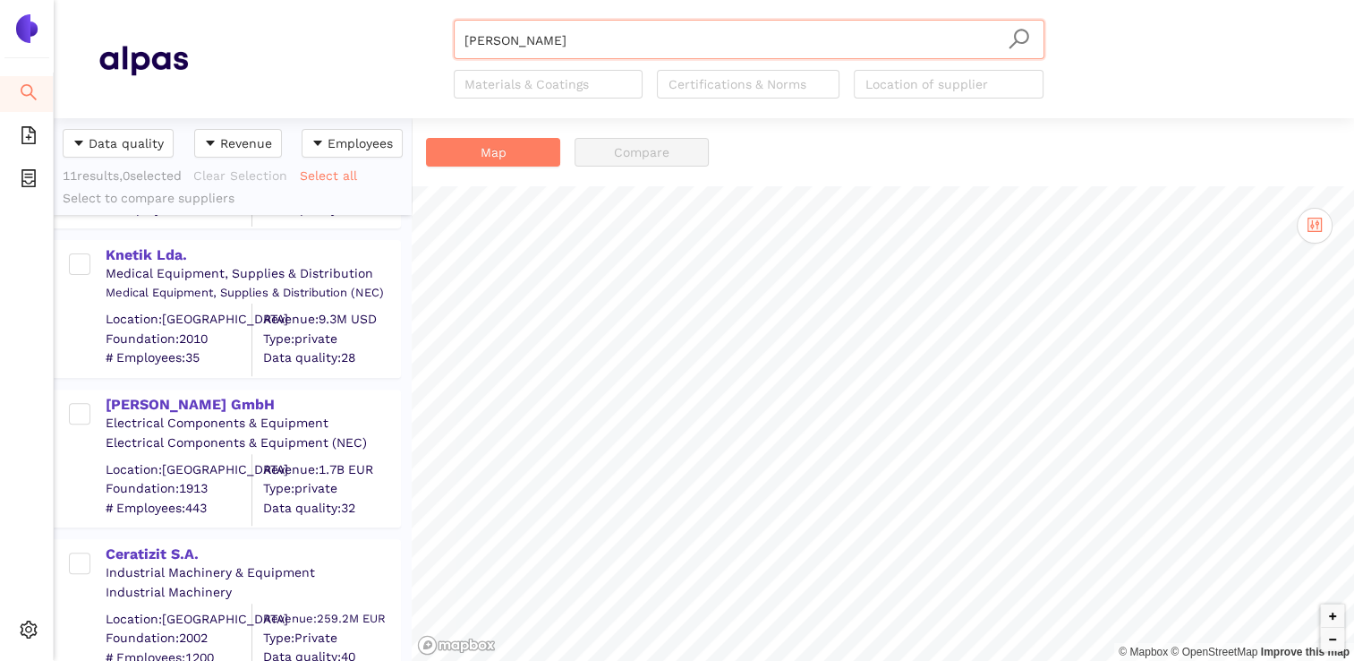
scroll to position [739, 0]
click at [191, 401] on div "[PERSON_NAME] GmbH" at bounding box center [253, 402] width 294 height 20
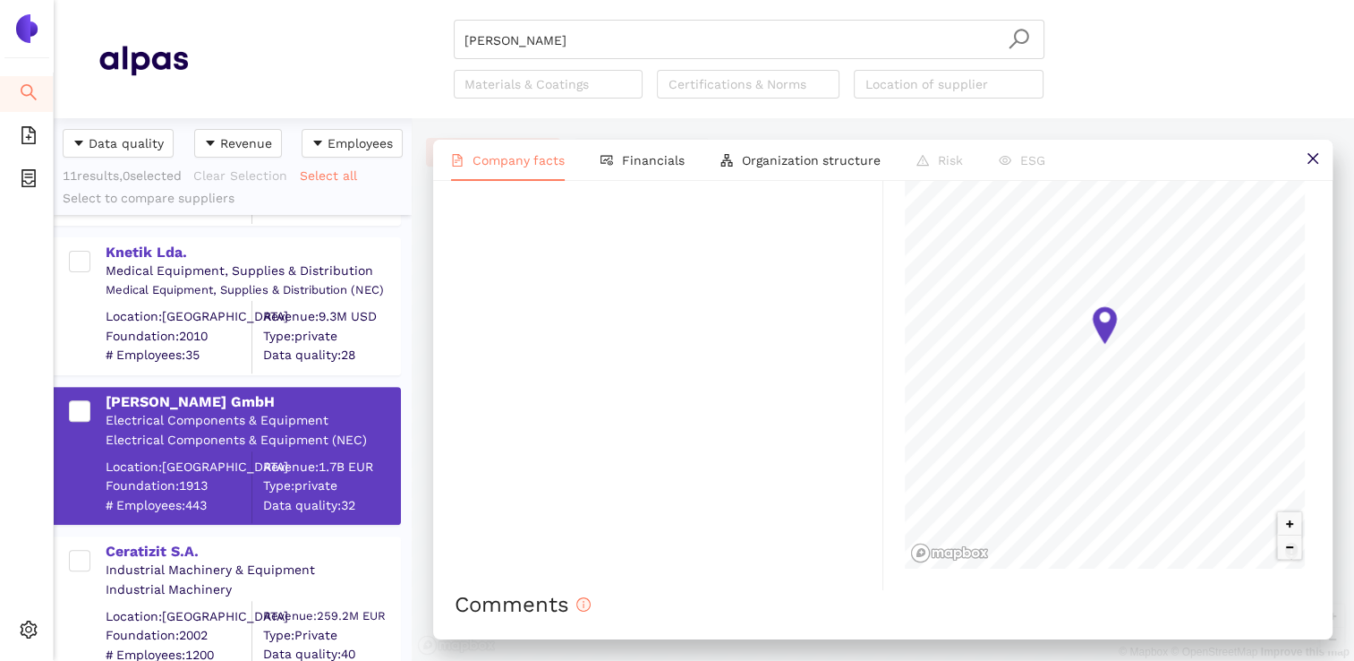
scroll to position [1230, 0]
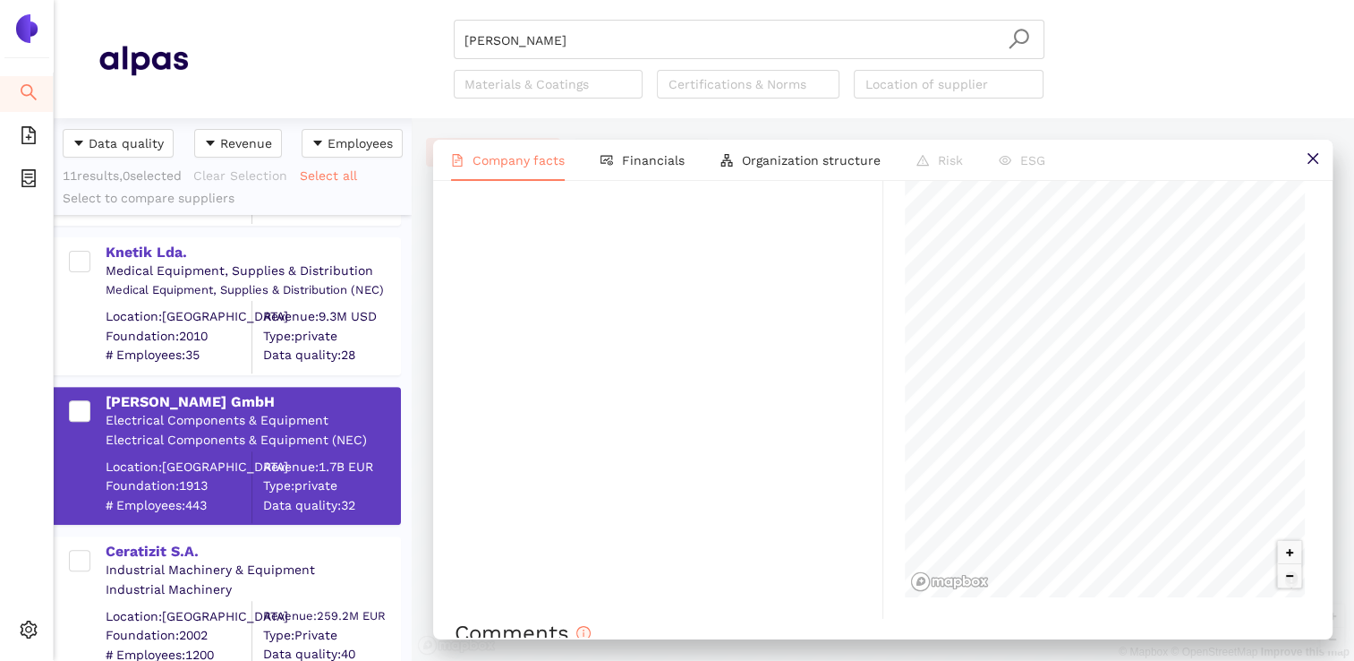
click at [542, 660] on html "Search eSourcing Templates eSourcing Projects Settings [PERSON_NAME] Materials …" at bounding box center [677, 330] width 1354 height 661
click at [1046, 55] on section "[PERSON_NAME] Materials & Coatings Certifications & Norms Location of supplier …" at bounding box center [704, 330] width 1301 height 661
click at [1311, 170] on button at bounding box center [1313, 160] width 40 height 40
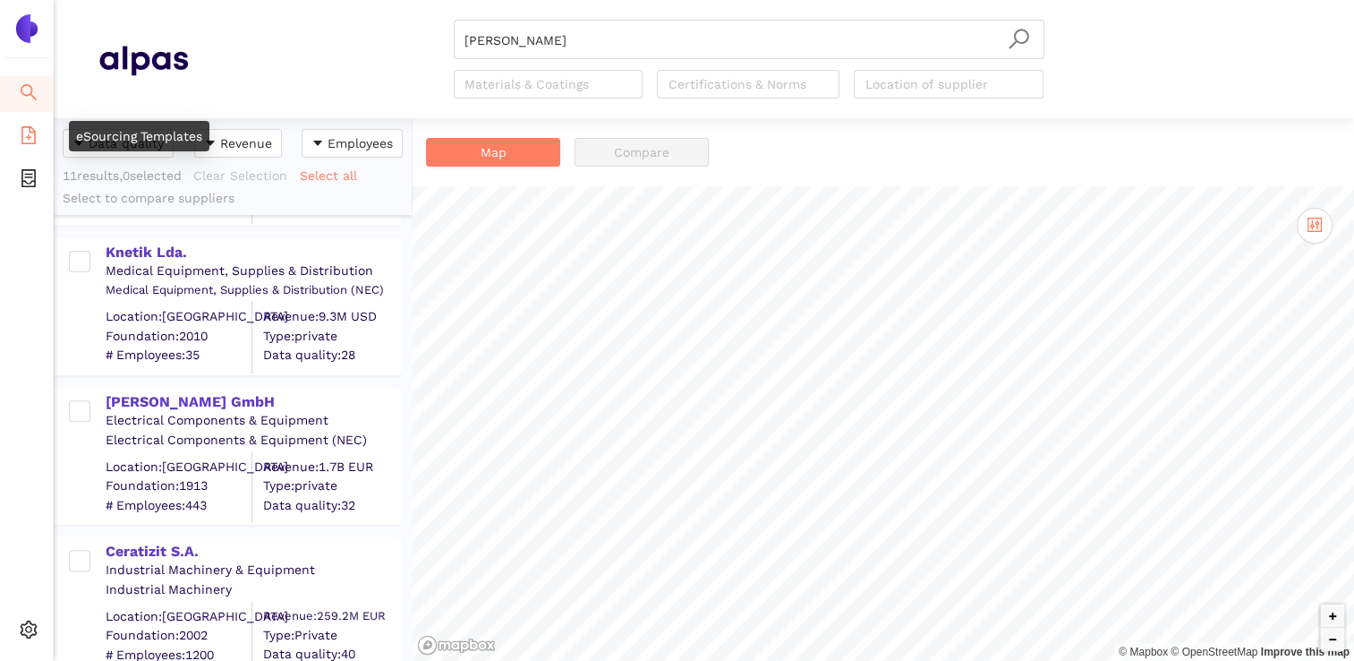
click at [25, 132] on icon "file-add" at bounding box center [29, 135] width 18 height 18
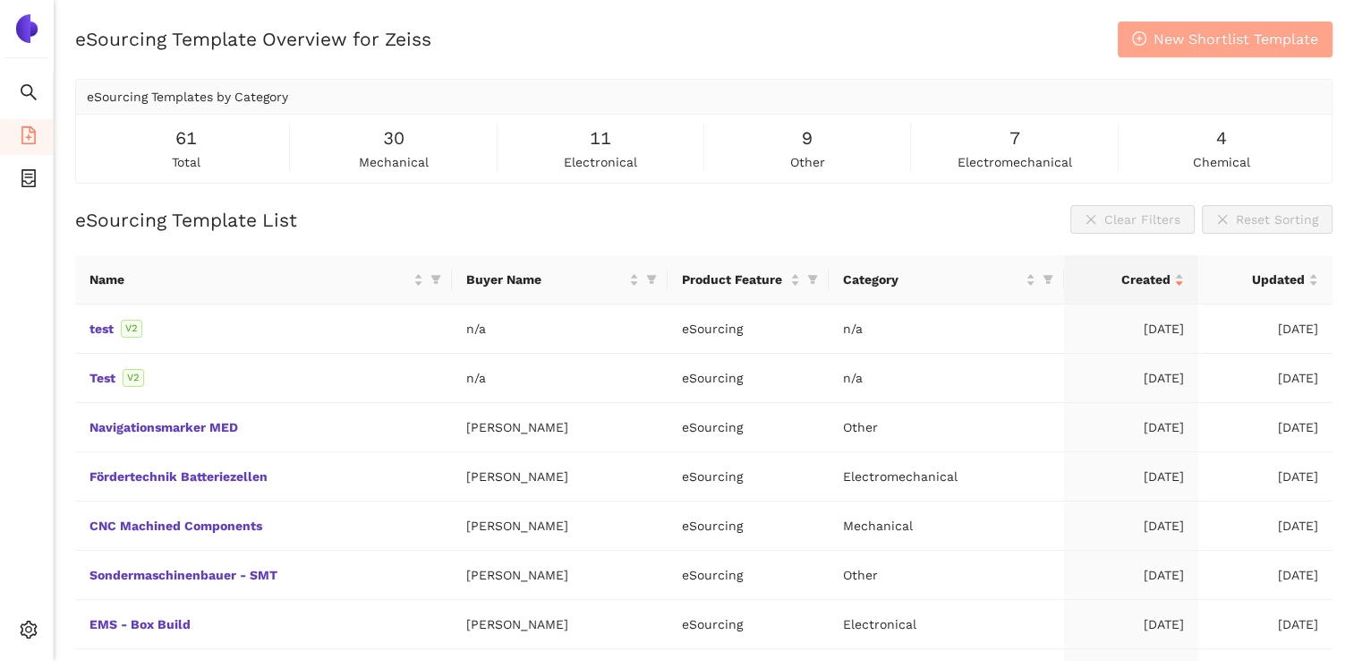
click at [1257, 45] on span "New Shortlist Template" at bounding box center [1236, 39] width 165 height 22
